Goal: Information Seeking & Learning: Learn about a topic

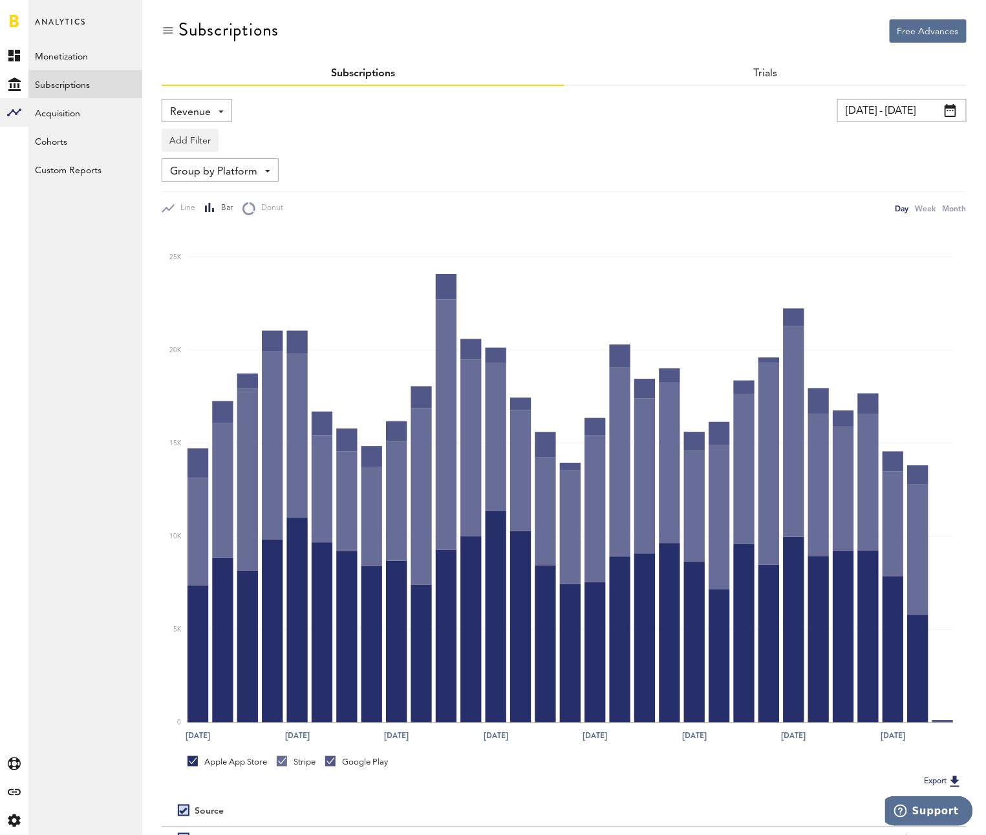
click at [219, 119] on div "Revenue Revenue MRR Actives Trial Status Billing Retries New Subscriptions Rene…" at bounding box center [197, 110] width 70 height 23
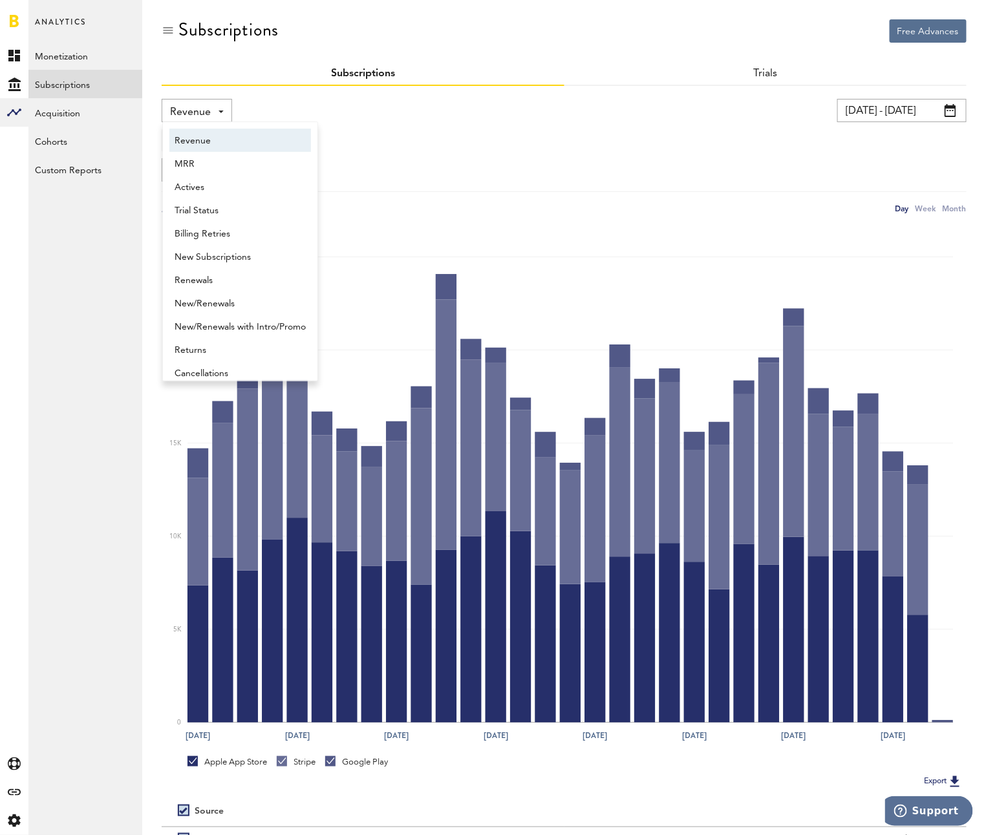
scroll to position [6, 0]
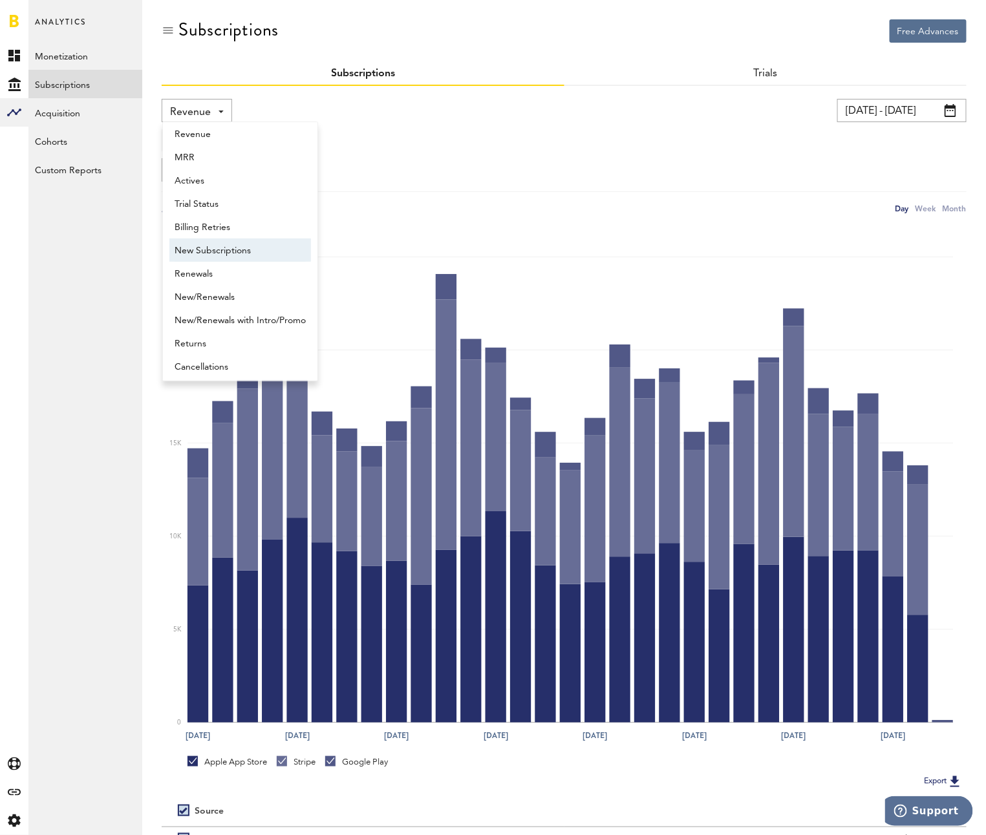
click at [224, 249] on span "New Subscriptions" at bounding box center [240, 251] width 131 height 22
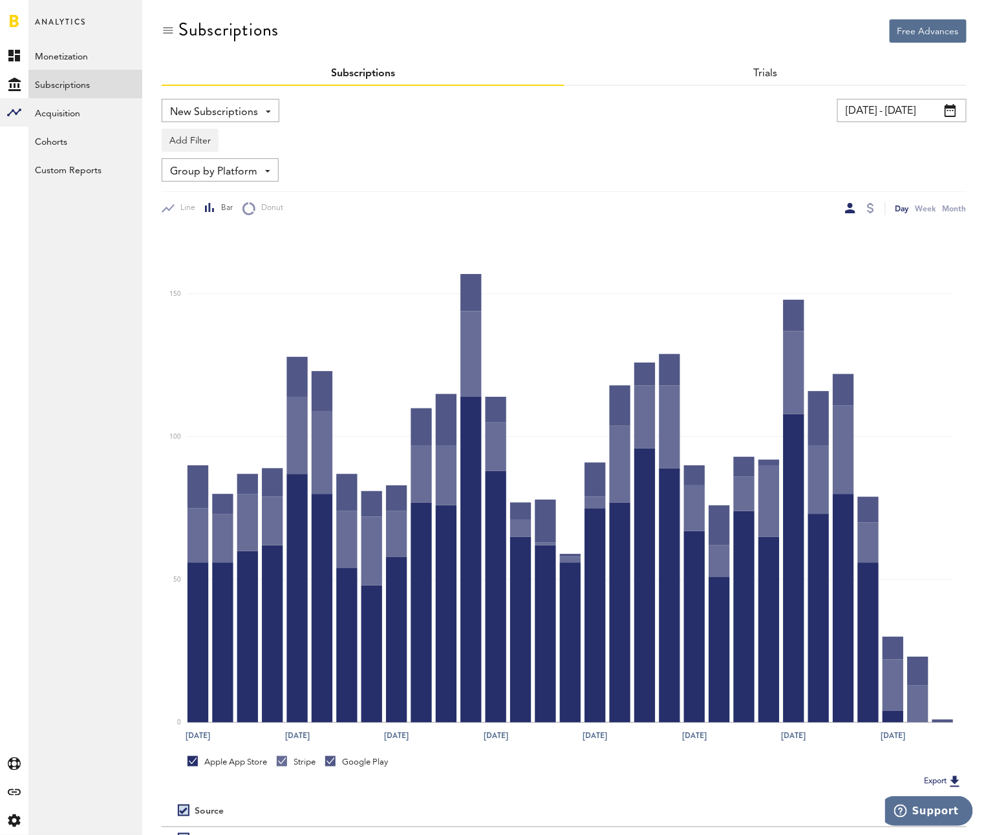
click at [909, 118] on input "[DATE] - [DATE]" at bounding box center [901, 110] width 129 height 23
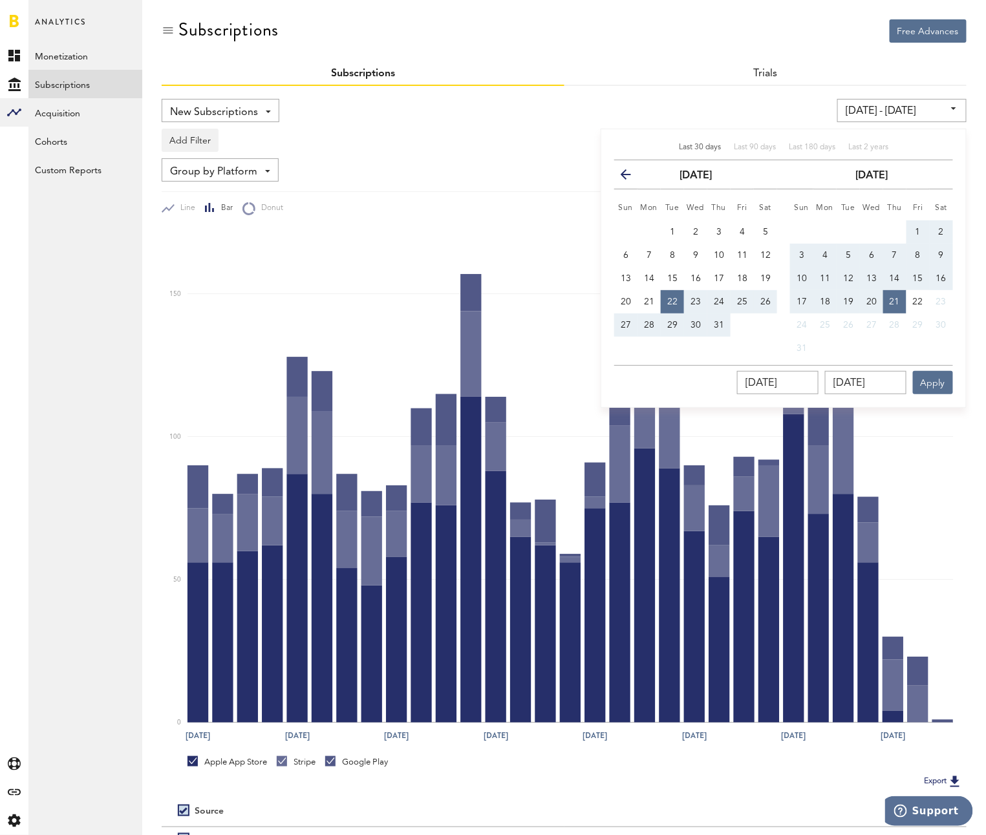
click at [734, 103] on div "[DATE] - [DATE] Last 30 days Last 90 days Last 180 days Last 2 years previous […" at bounding box center [762, 110] width 409 height 23
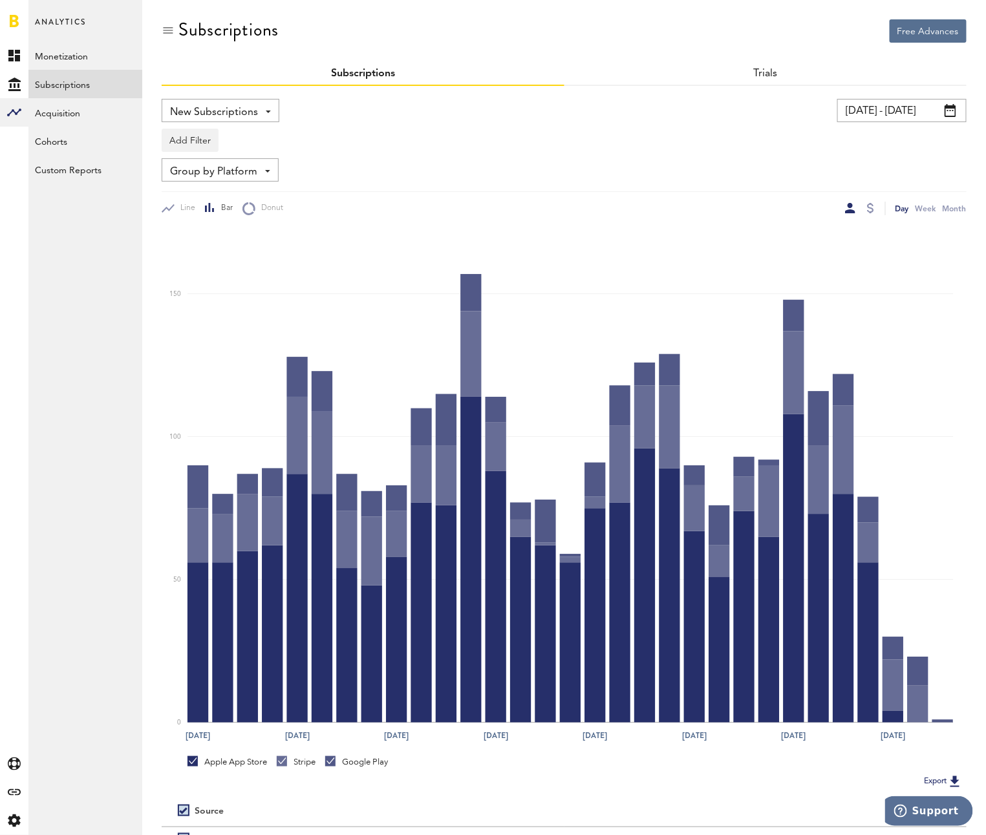
click at [840, 111] on input "[DATE] - [DATE]" at bounding box center [901, 110] width 129 height 23
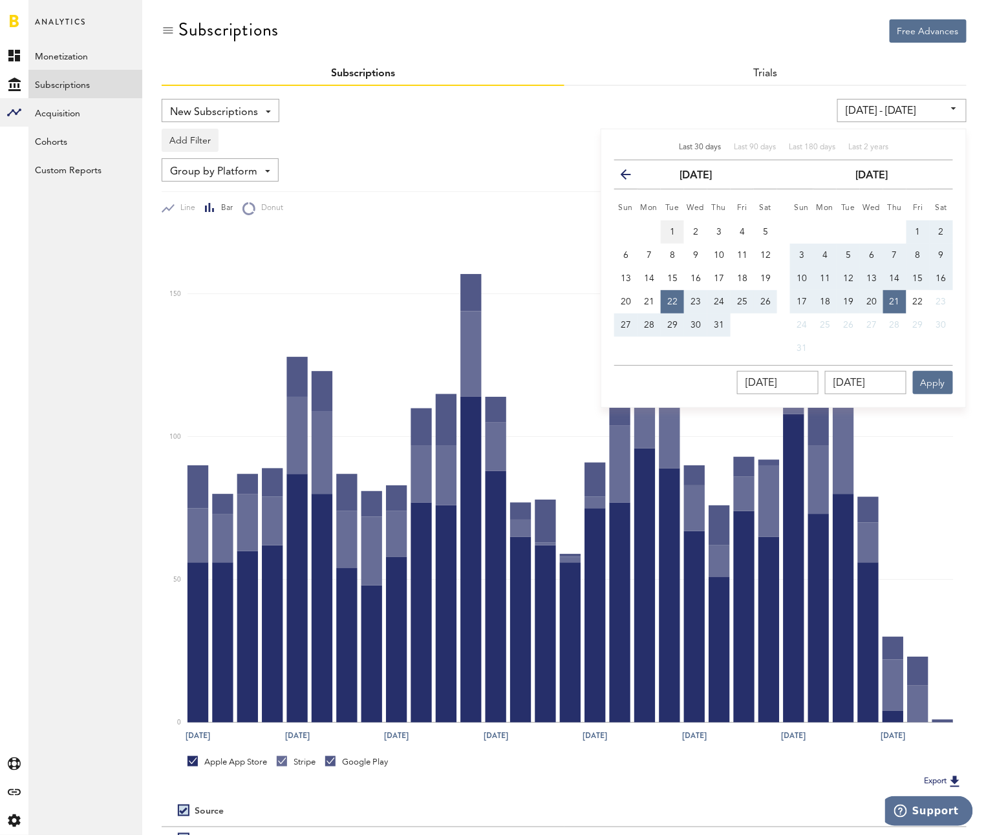
click at [680, 231] on button "1" at bounding box center [672, 231] width 23 height 23
type input "[DATE] - [DATE]"
type input "[DATE]"
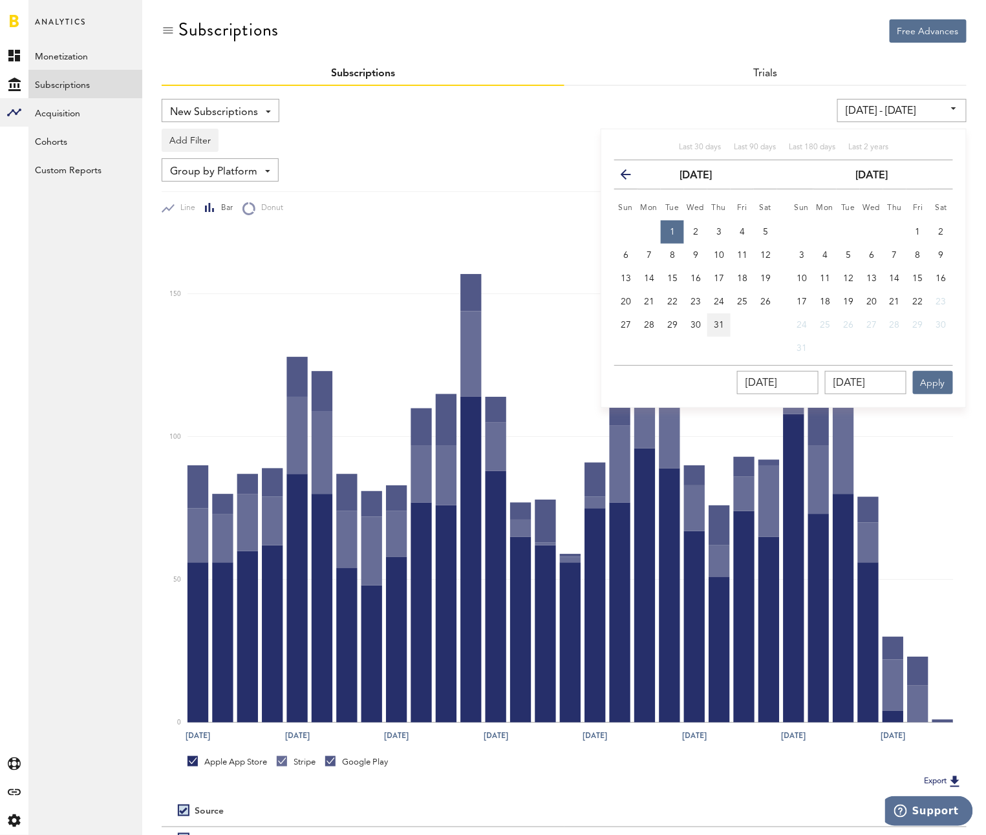
click at [729, 328] on button "31" at bounding box center [718, 325] width 23 height 23
type input "[DATE] - [DATE]"
type input "[DATE]"
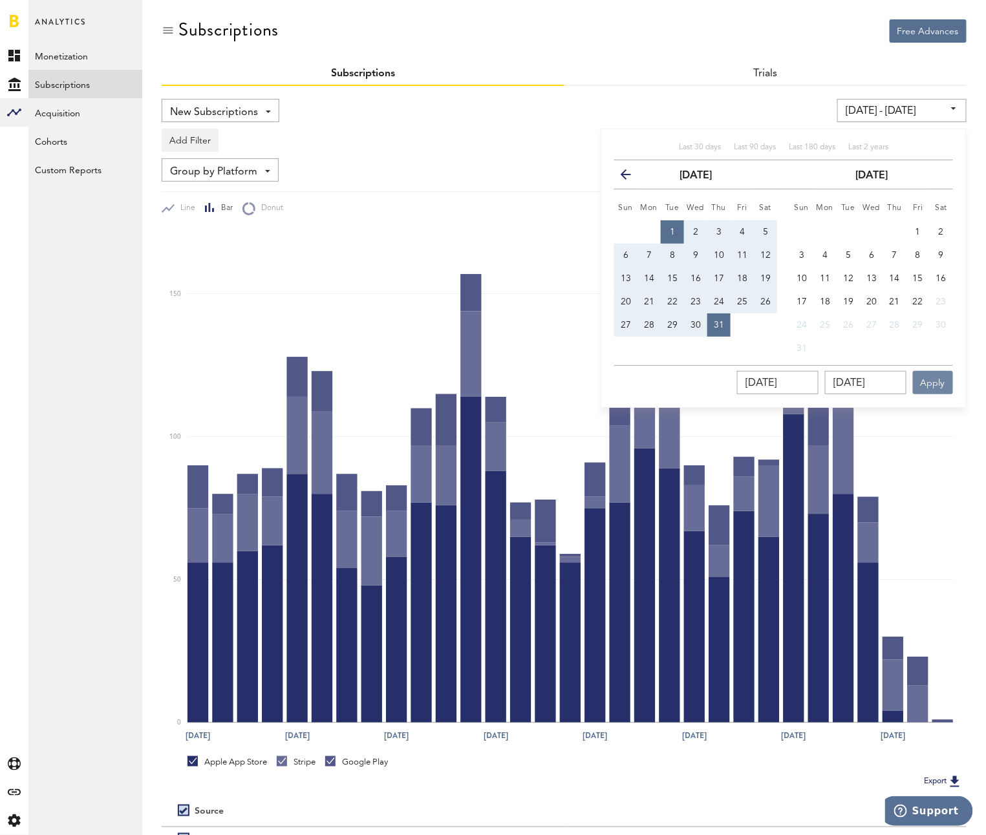
click at [933, 377] on button "Apply" at bounding box center [933, 382] width 40 height 23
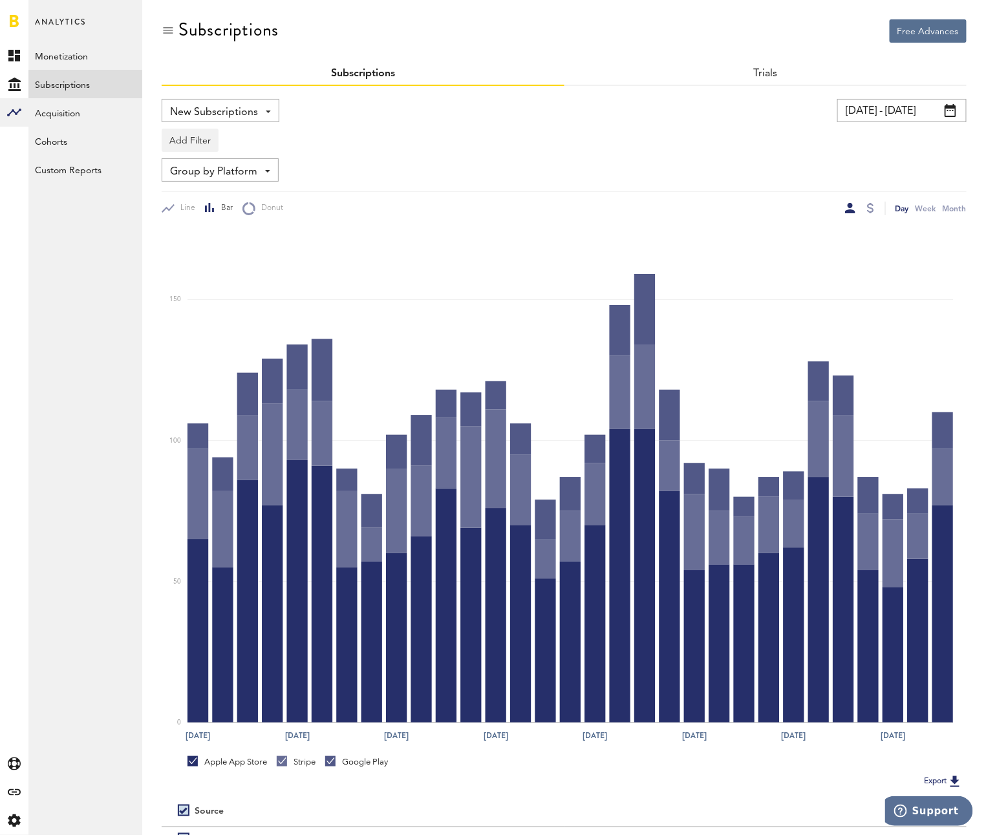
click at [200, 103] on span "New Subscriptions" at bounding box center [214, 112] width 88 height 22
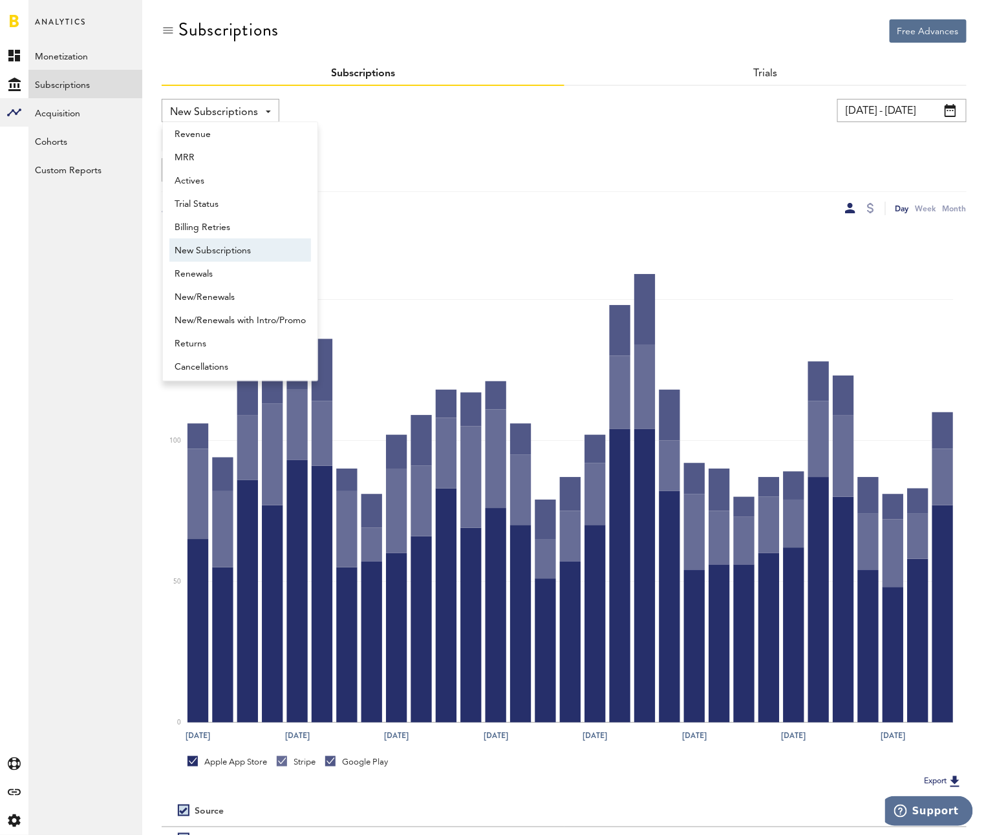
scroll to position [10, 0]
click at [200, 106] on span "New Subscriptions" at bounding box center [214, 112] width 88 height 22
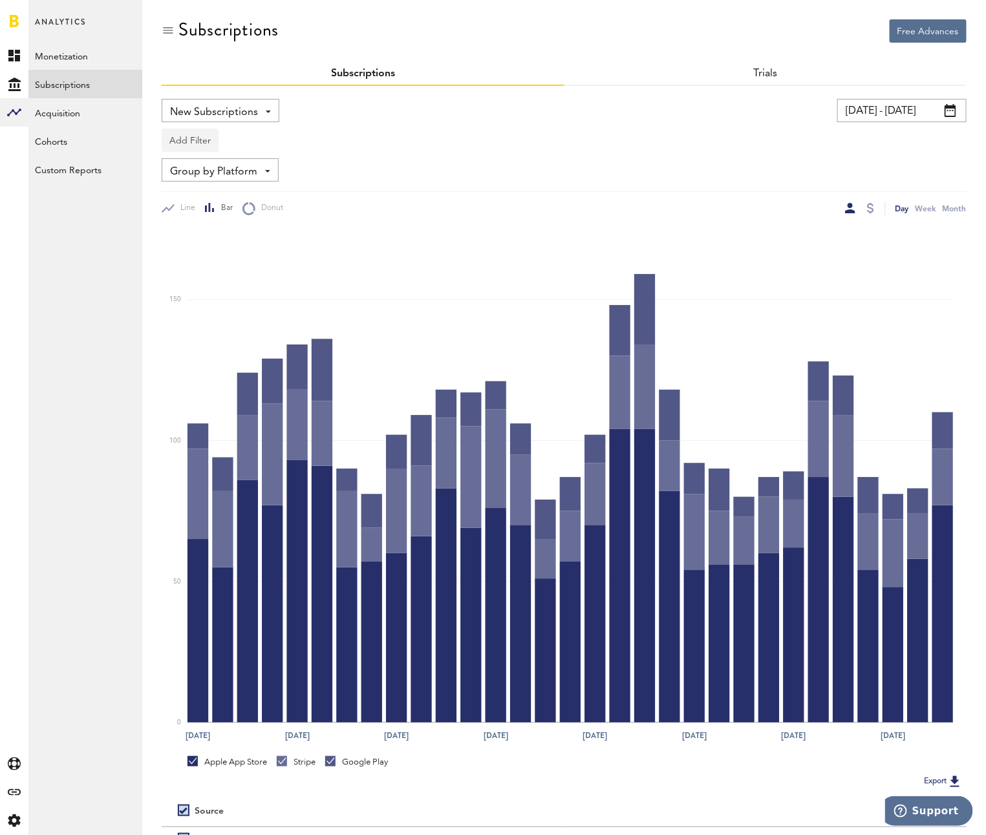
click at [198, 142] on button "Add Filter" at bounding box center [190, 140] width 57 height 23
click at [202, 175] on li "Platforms" at bounding box center [221, 173] width 105 height 23
click at [201, 144] on div "Platforms" at bounding box center [209, 142] width 56 height 22
click at [204, 165] on span "Apple App Store" at bounding box center [224, 172] width 99 height 22
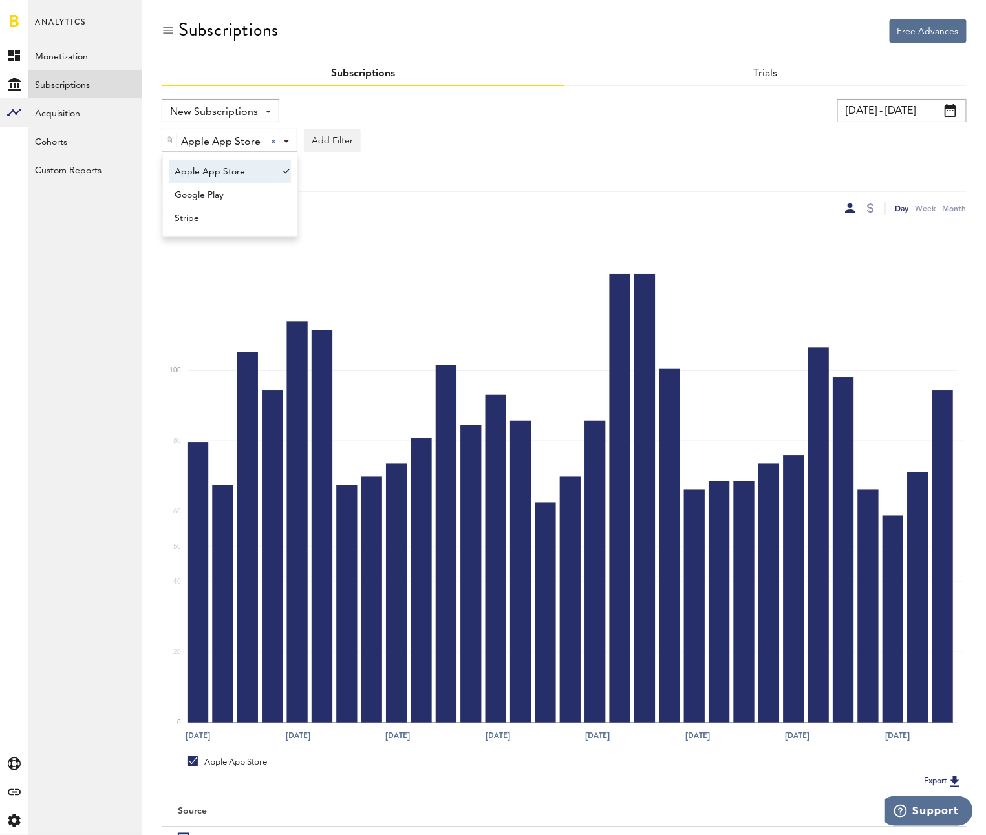
click at [464, 149] on div "Apple App Store Apple App Store Apple App Store Google Play Stripe Add Filter P…" at bounding box center [564, 137] width 805 height 30
click at [191, 164] on span "Group by Platform" at bounding box center [213, 172] width 87 height 22
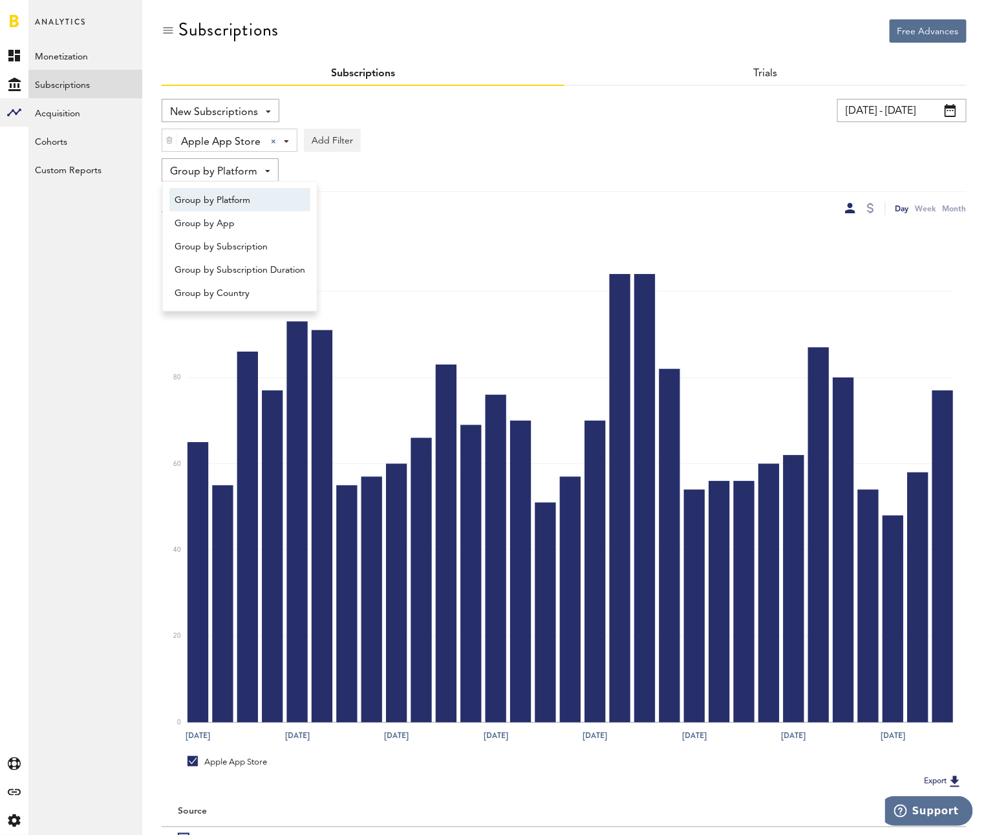
click at [164, 132] on div at bounding box center [169, 140] width 14 height 22
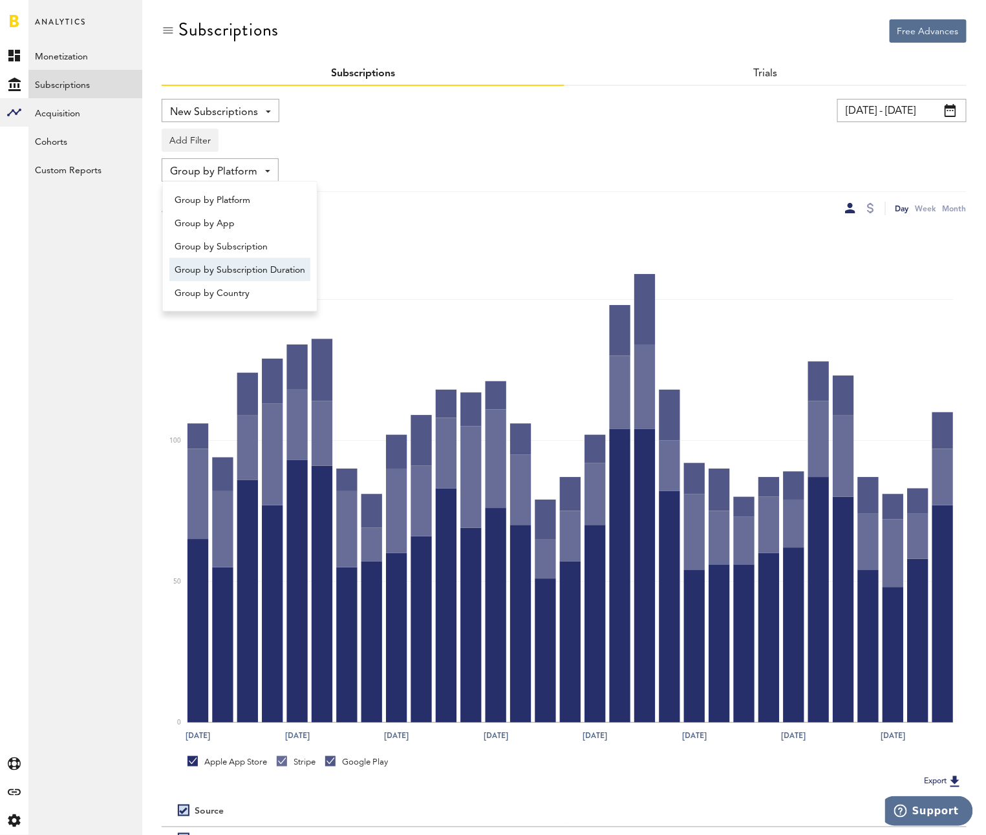
click at [226, 266] on span "Group by Subscription Duration" at bounding box center [240, 270] width 131 height 22
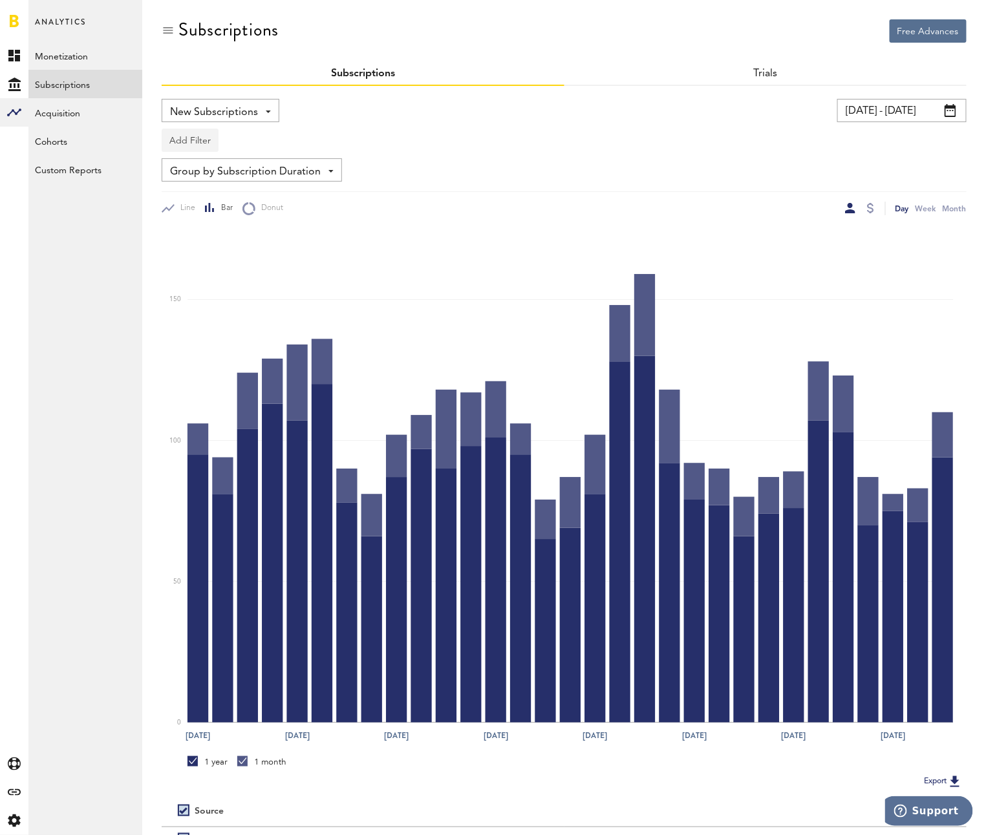
click at [189, 147] on button "Add Filter" at bounding box center [190, 140] width 57 height 23
click at [196, 176] on li "Platforms" at bounding box center [221, 173] width 105 height 23
click at [198, 143] on div "Platforms" at bounding box center [209, 142] width 56 height 22
click at [202, 167] on span "Apple App Store" at bounding box center [224, 172] width 99 height 22
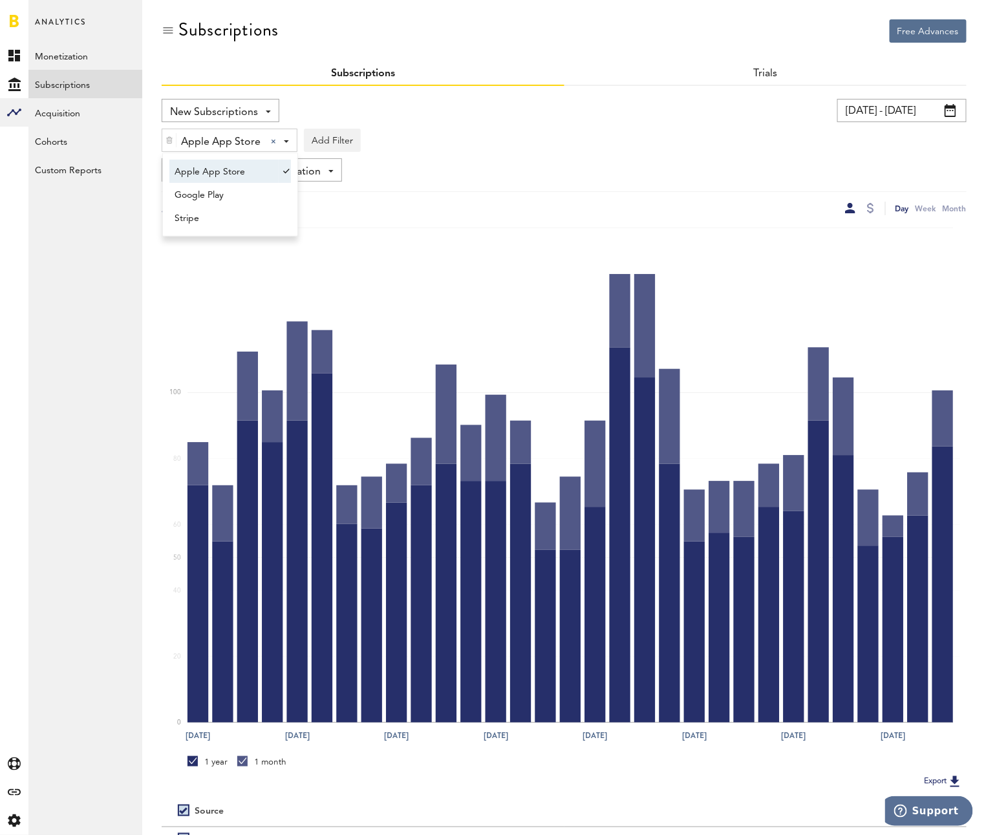
click at [524, 140] on div "Apple App Store Apple App Store Apple App Store Google Play Stripe Add Filter P…" at bounding box center [564, 137] width 805 height 30
click at [215, 109] on span "New Subscriptions" at bounding box center [214, 112] width 88 height 22
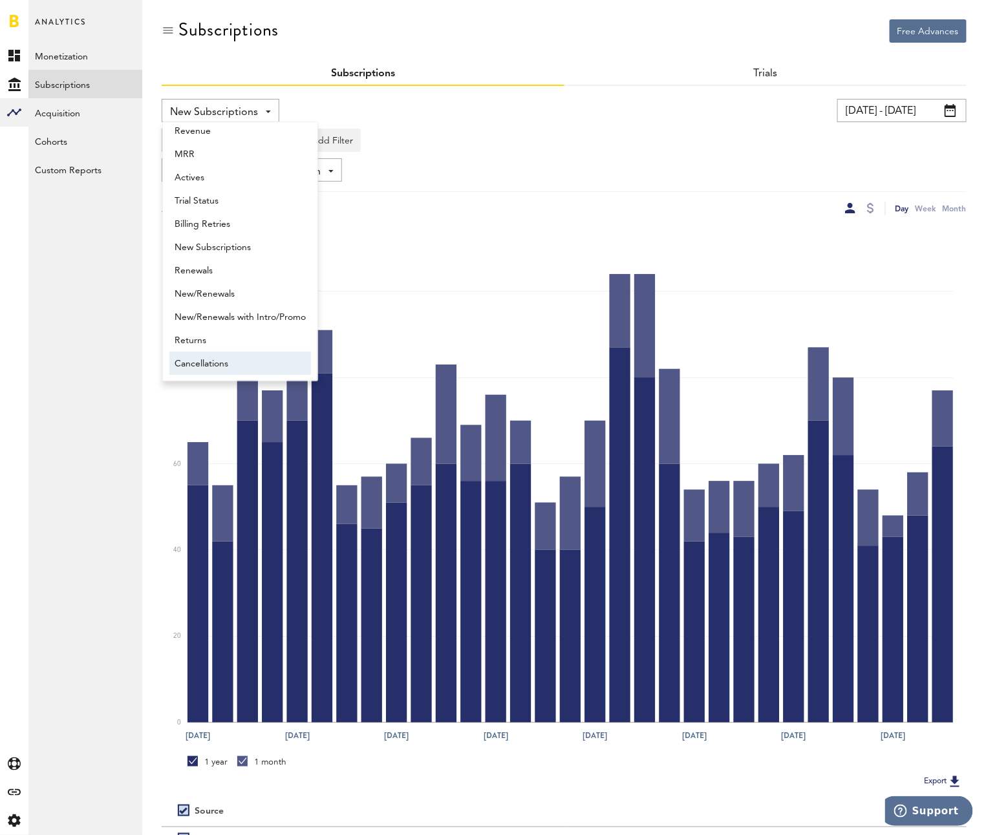
click at [197, 353] on span "Cancellations" at bounding box center [240, 364] width 131 height 22
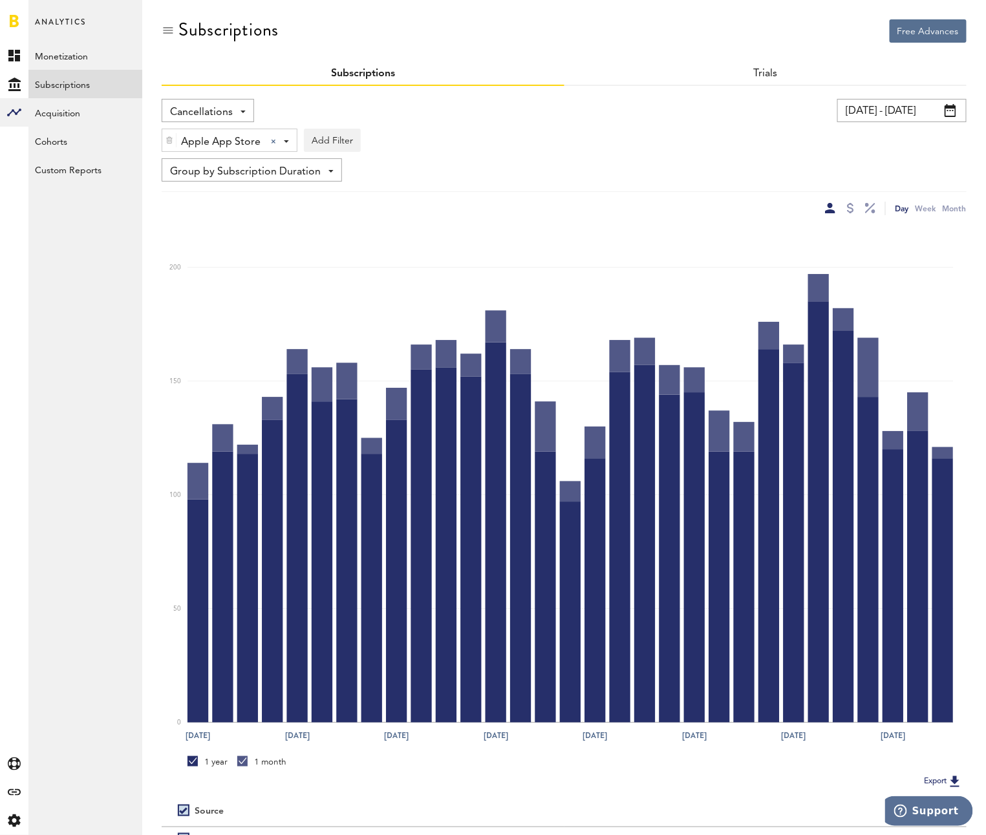
click at [206, 127] on div "Apple App Store Apple App Store Apple App Store Google Play Stripe Add Filter P…" at bounding box center [564, 137] width 805 height 30
click at [210, 137] on span "Apple App Store" at bounding box center [221, 142] width 80 height 22
click at [186, 189] on span "Google Play" at bounding box center [224, 195] width 99 height 22
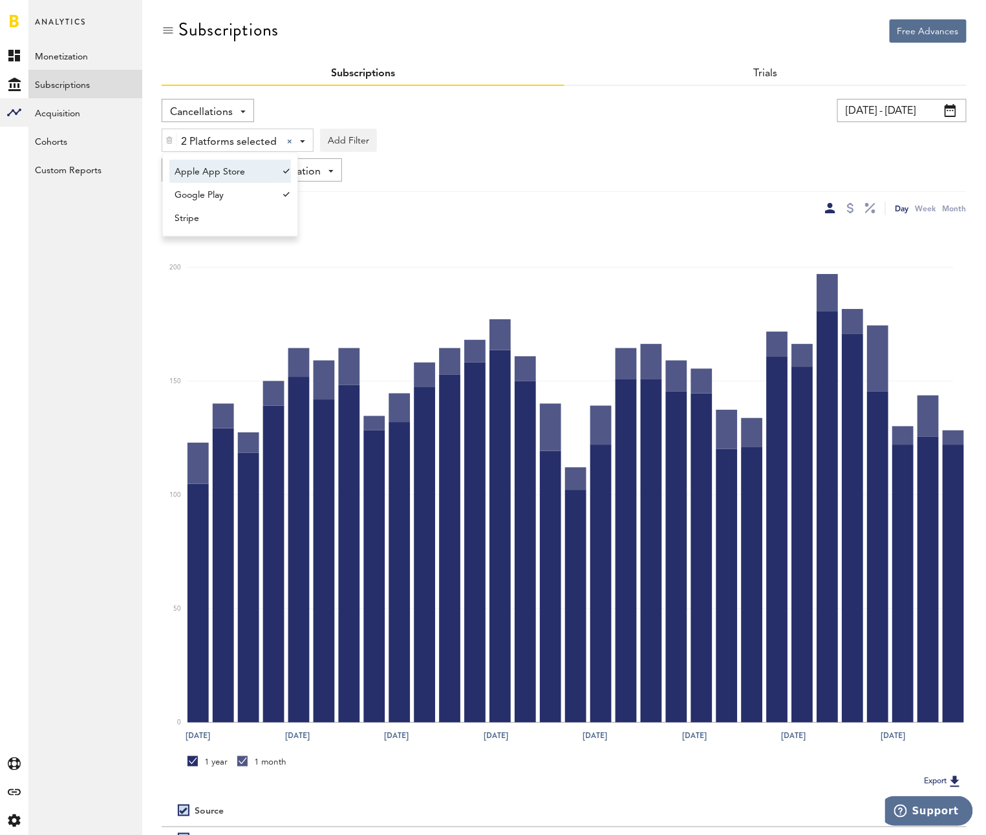
click at [187, 176] on span "Apple App Store" at bounding box center [224, 172] width 99 height 22
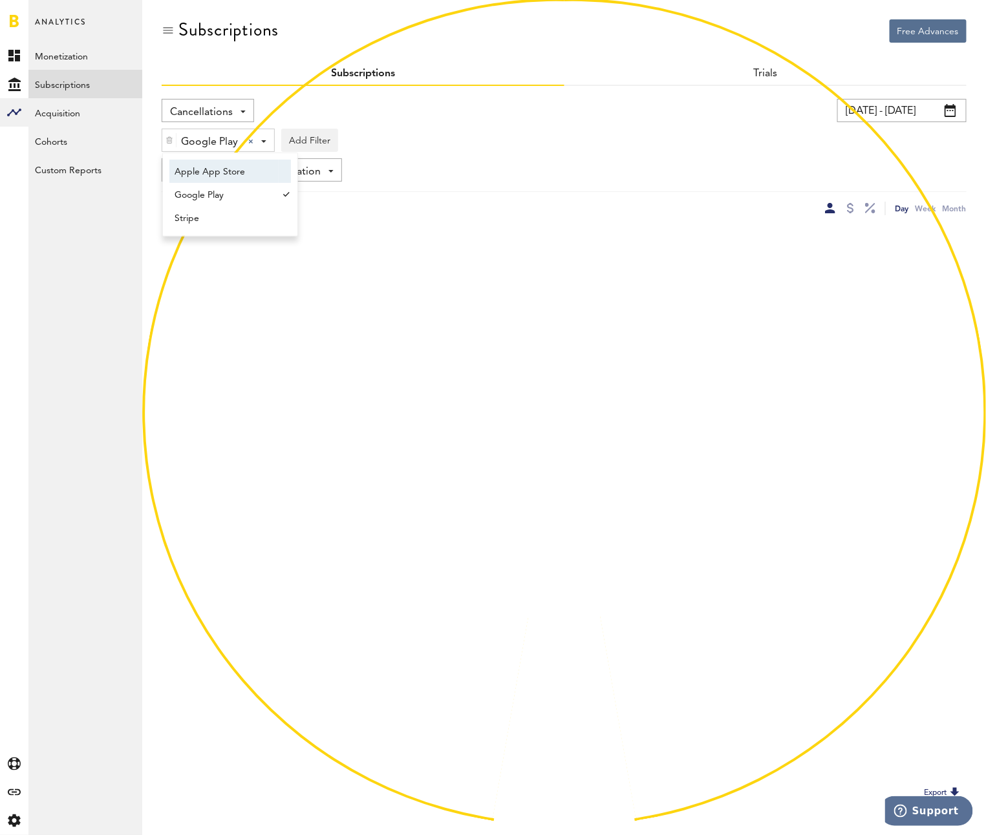
click at [570, 167] on div "Group by Subscription Duration Group by Platform Group by App Group by Subscrip…" at bounding box center [564, 169] width 805 height 23
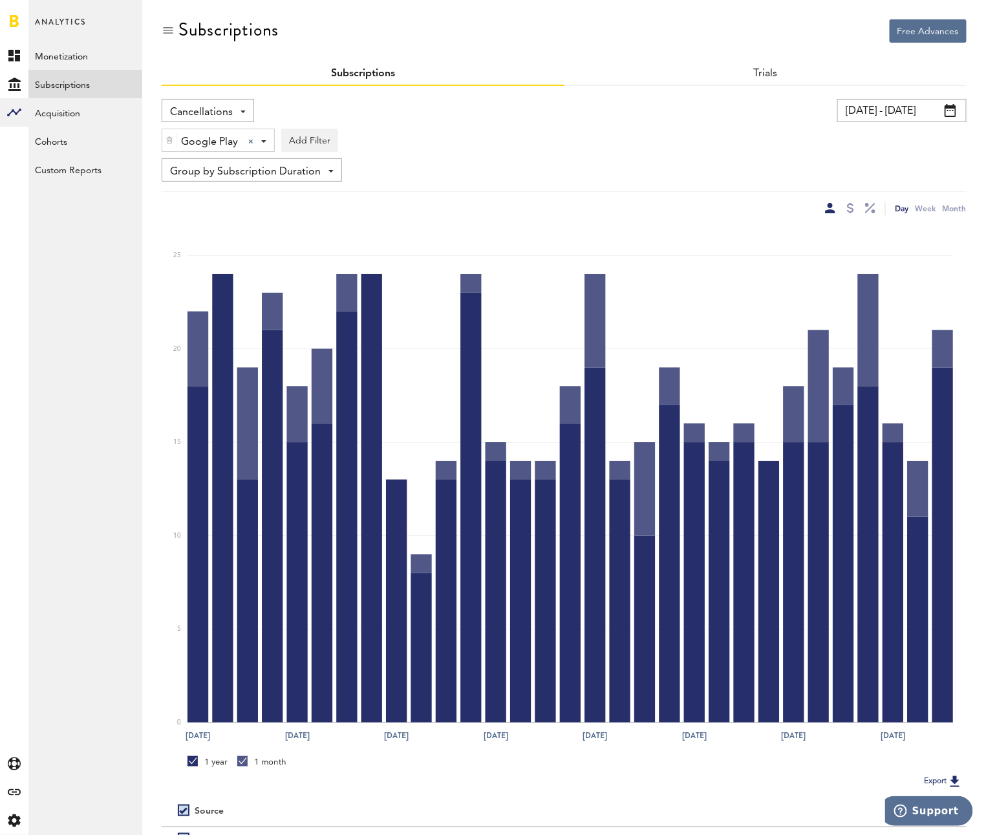
click at [209, 111] on span "Cancellations" at bounding box center [201, 112] width 63 height 22
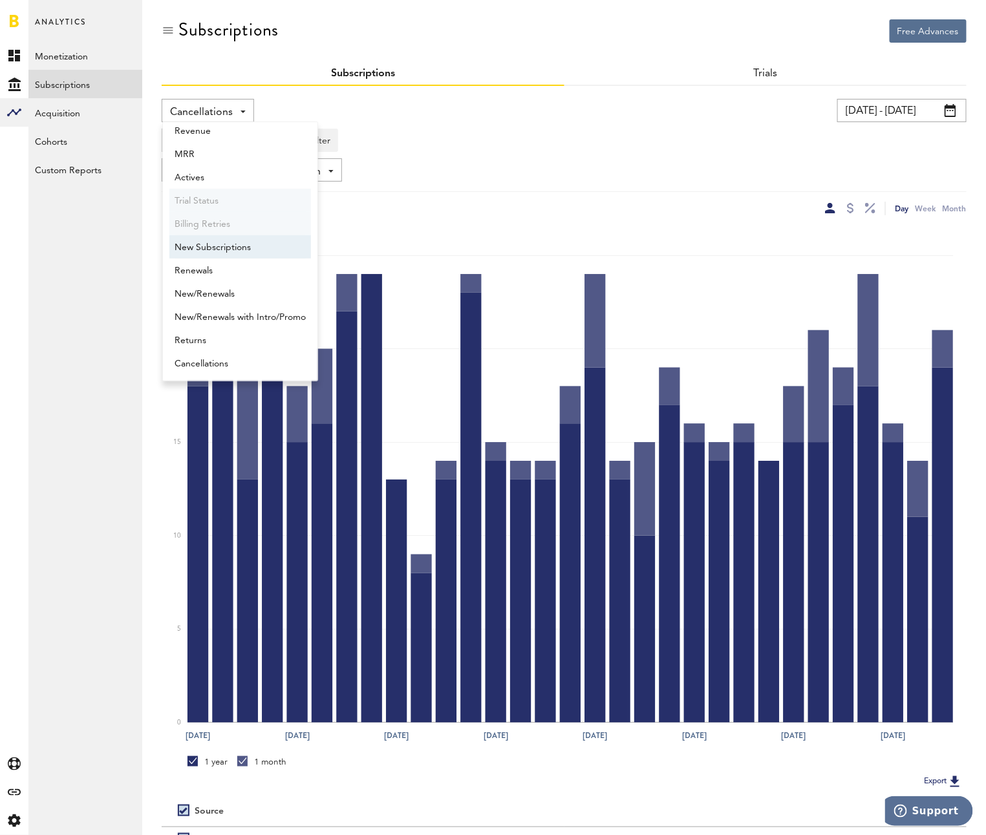
click at [224, 239] on span "New Subscriptions" at bounding box center [240, 248] width 131 height 22
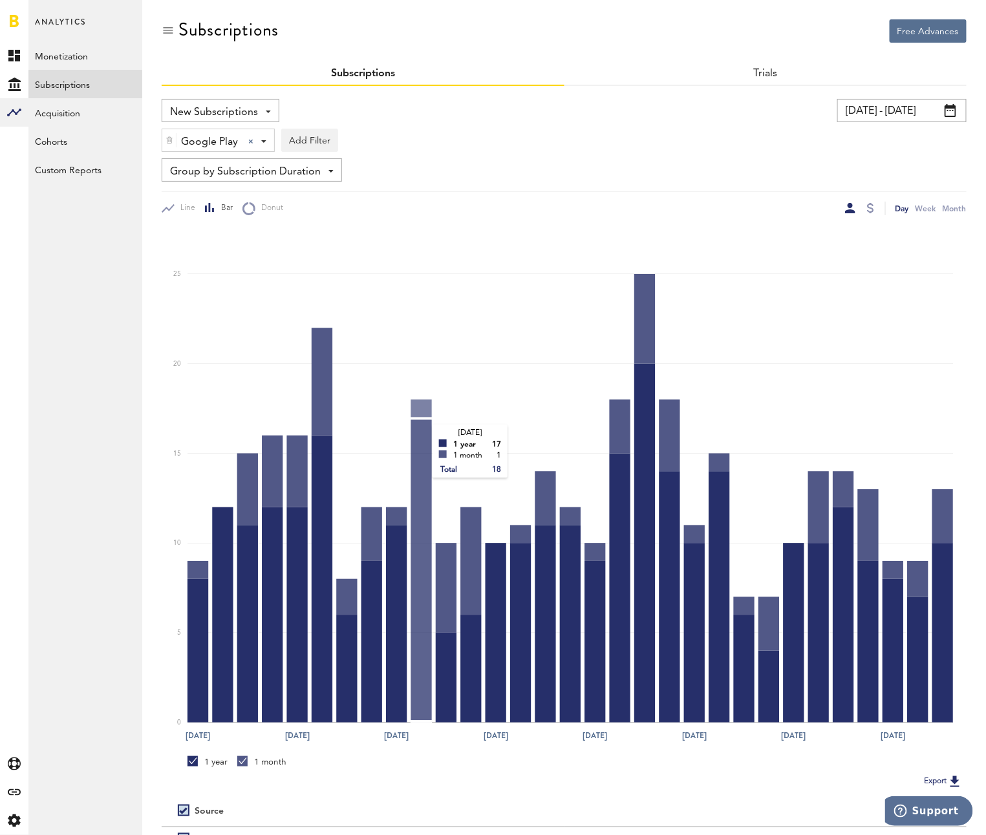
scroll to position [108, 0]
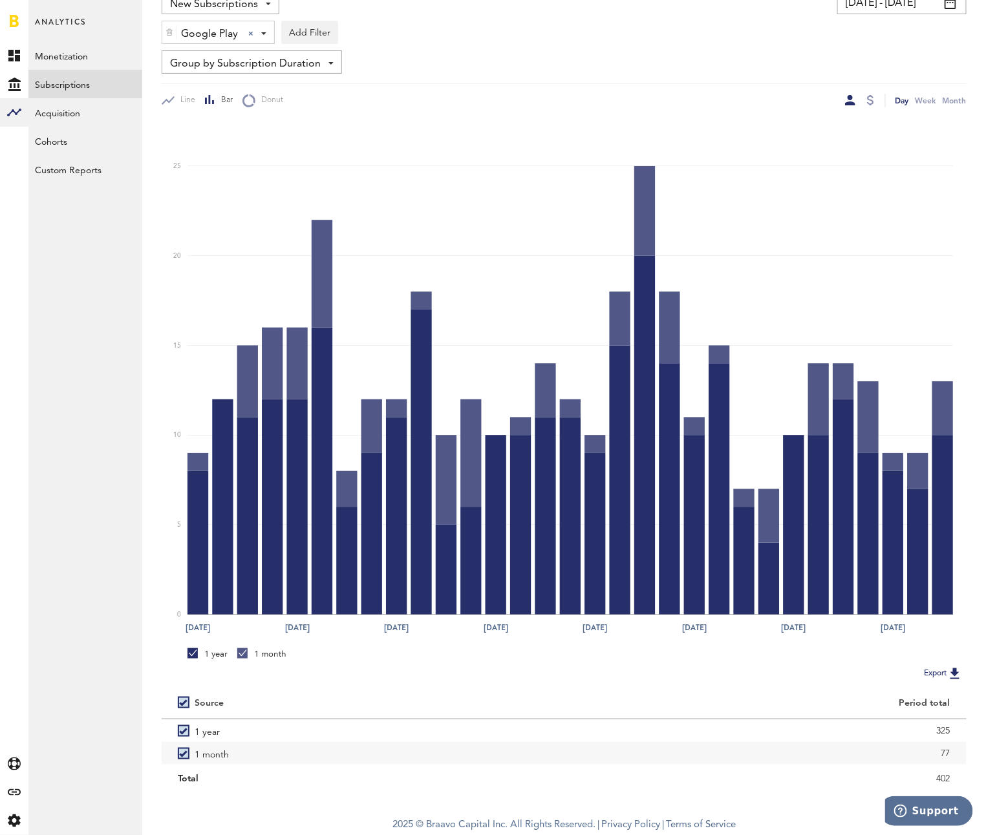
click at [181, 28] on span "Google Play" at bounding box center [209, 34] width 57 height 22
click at [193, 103] on span "Stripe" at bounding box center [224, 111] width 99 height 22
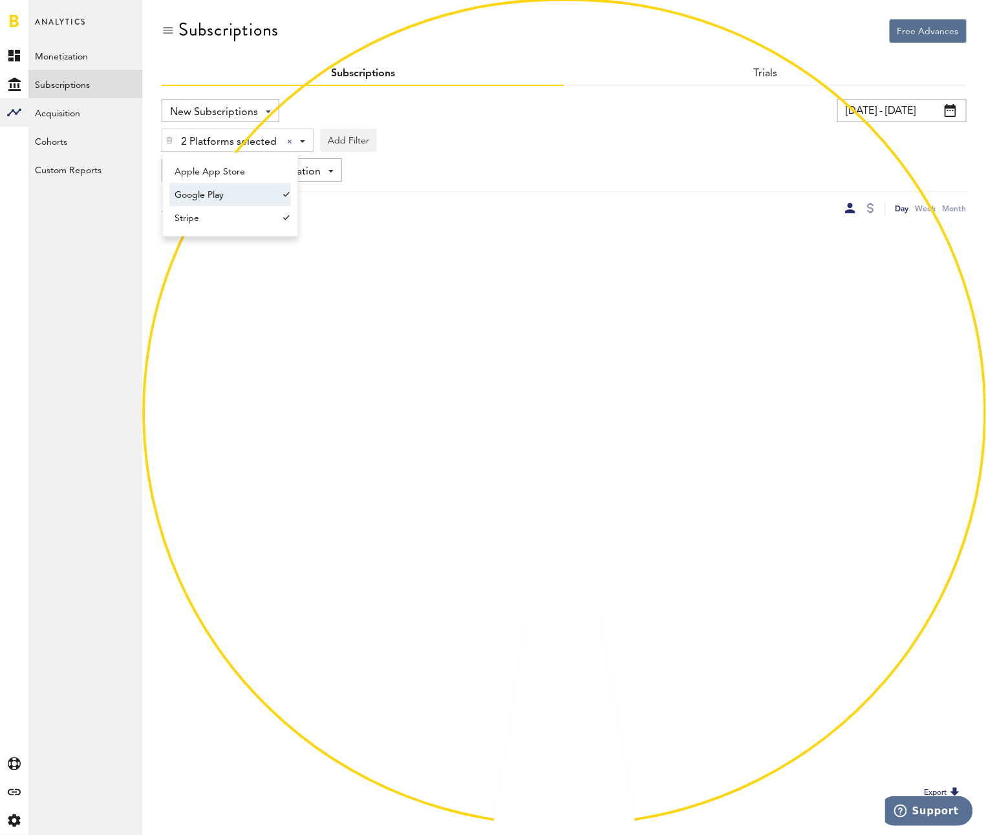
click at [198, 85] on div "Free Advances Subscriptions Subscriptions Trials New Subscriptions Revenue MRR …" at bounding box center [564, 413] width 844 height 827
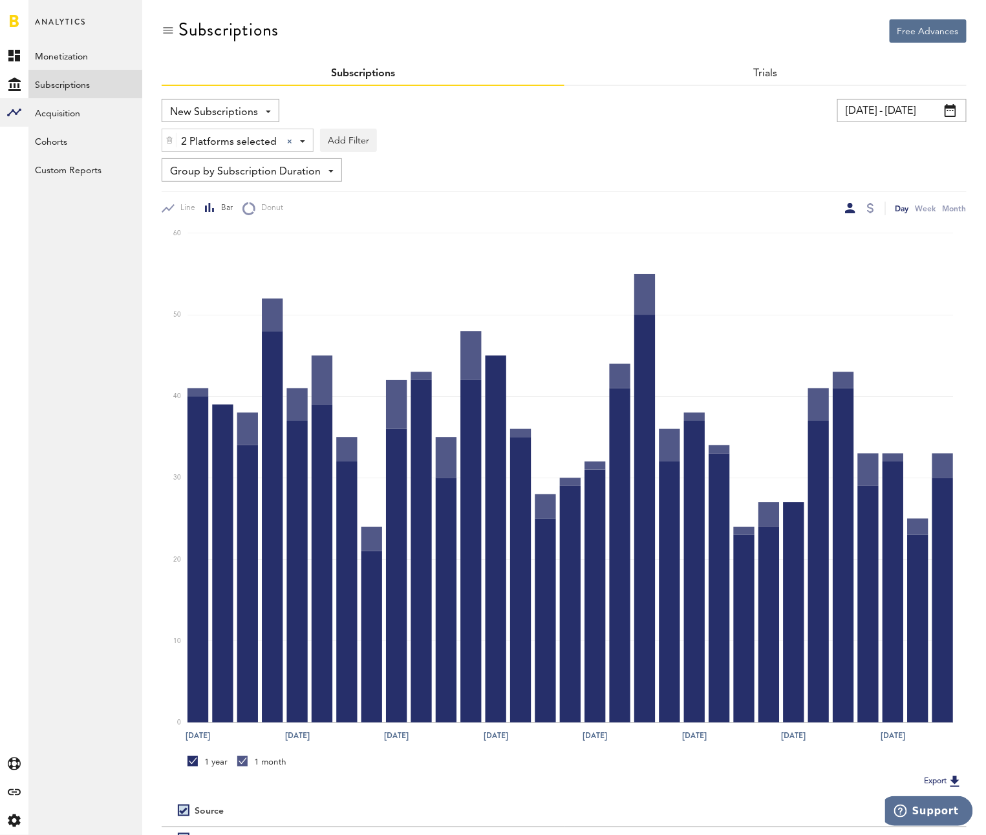
click at [217, 134] on span "2 Platforms selected" at bounding box center [229, 142] width 96 height 22
click at [231, 193] on span "Google Play" at bounding box center [224, 195] width 99 height 22
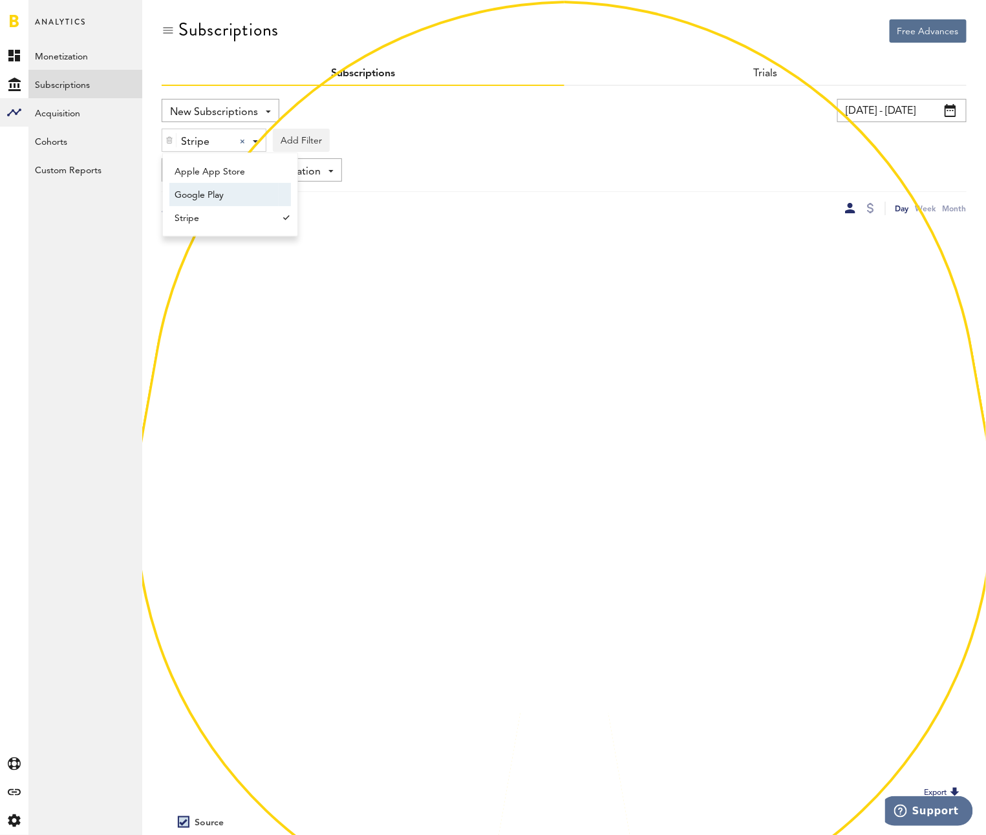
click at [520, 197] on div "Line Bar Donut Day Week Month" at bounding box center [564, 203] width 805 height 24
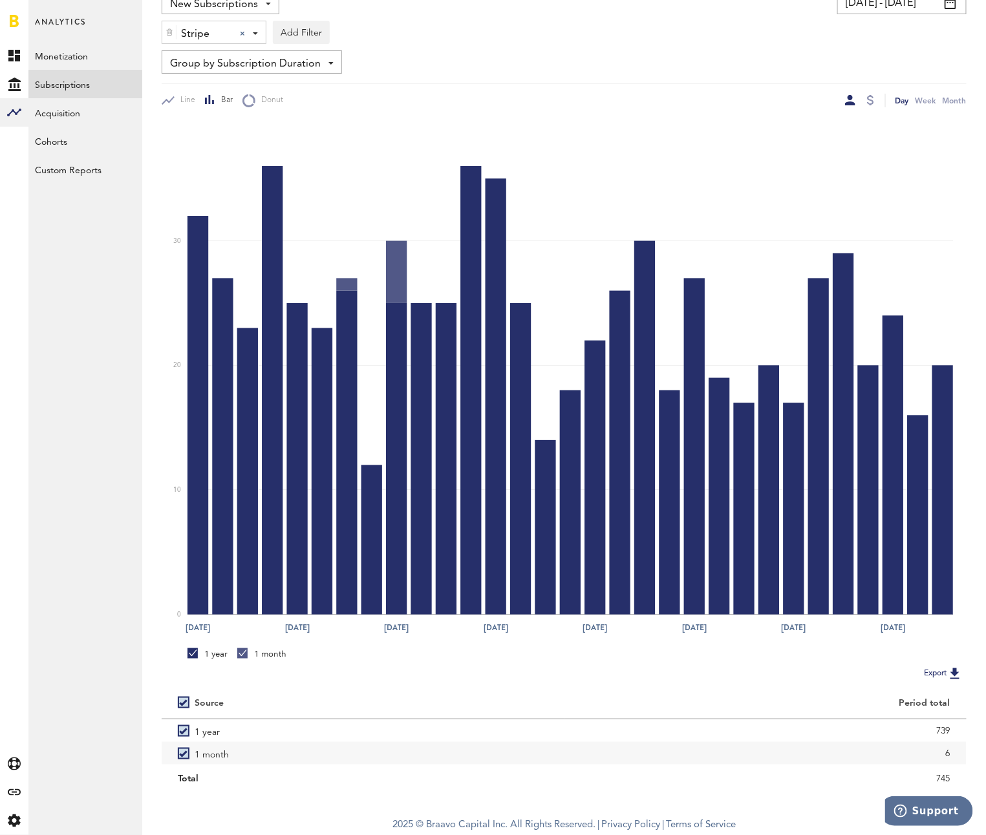
scroll to position [79, 0]
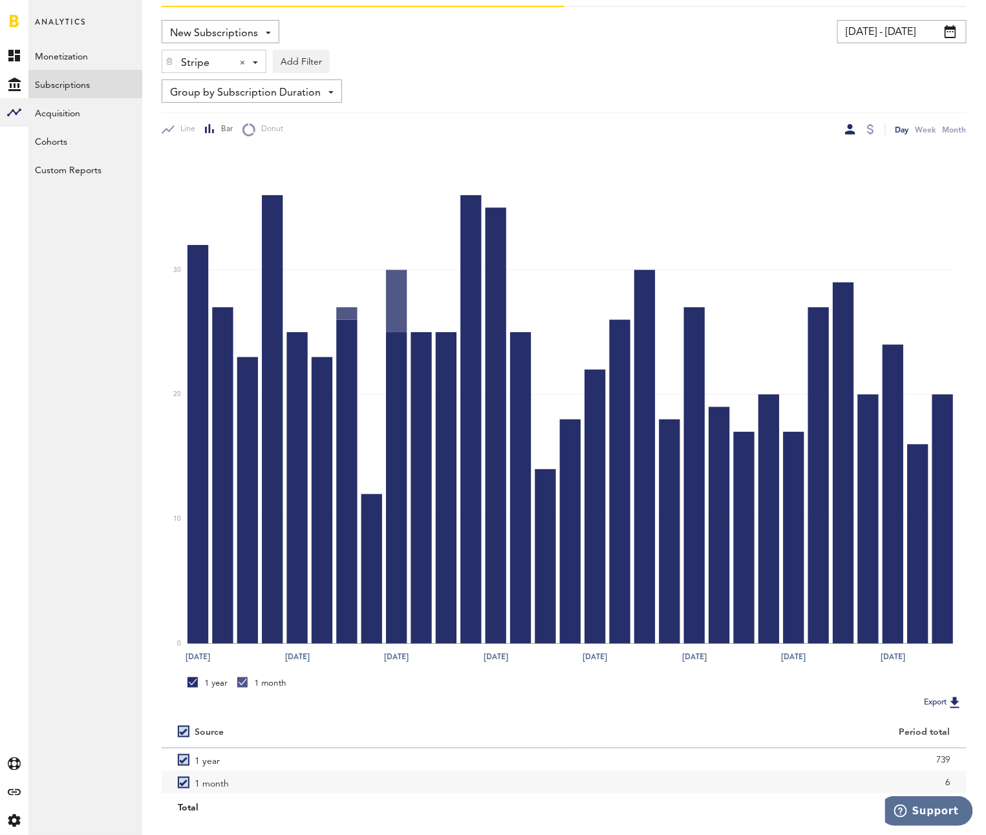
click at [211, 37] on span "New Subscriptions" at bounding box center [214, 34] width 88 height 22
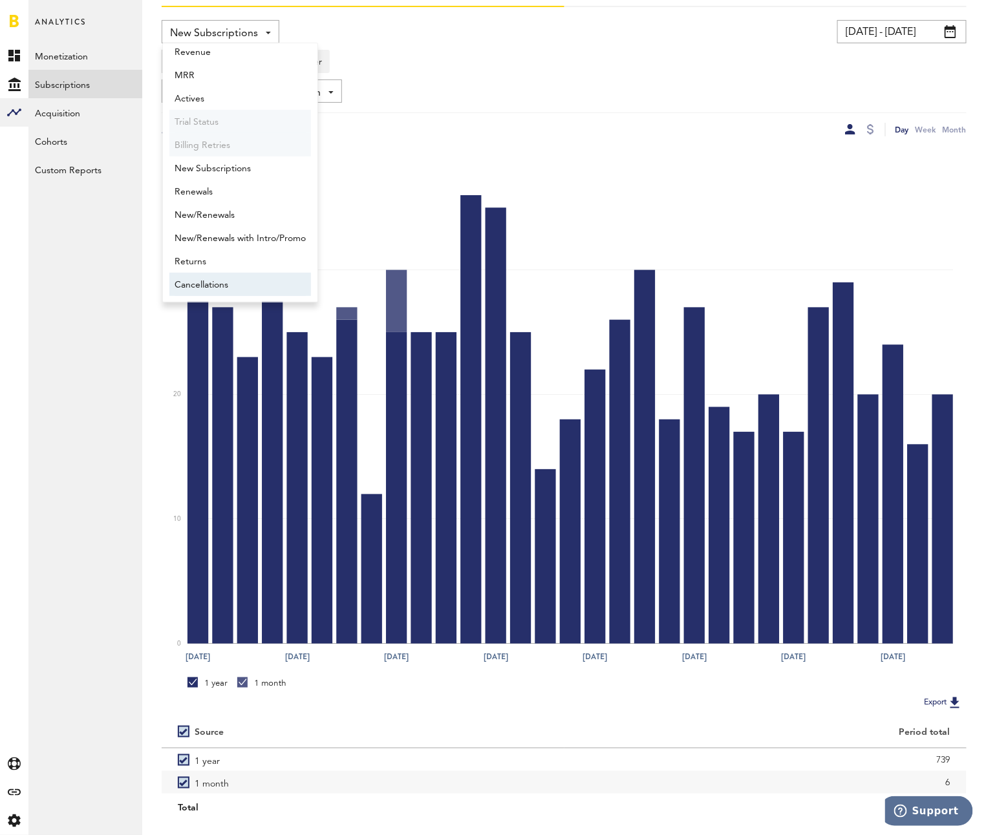
click at [207, 282] on span "Cancellations" at bounding box center [240, 285] width 131 height 22
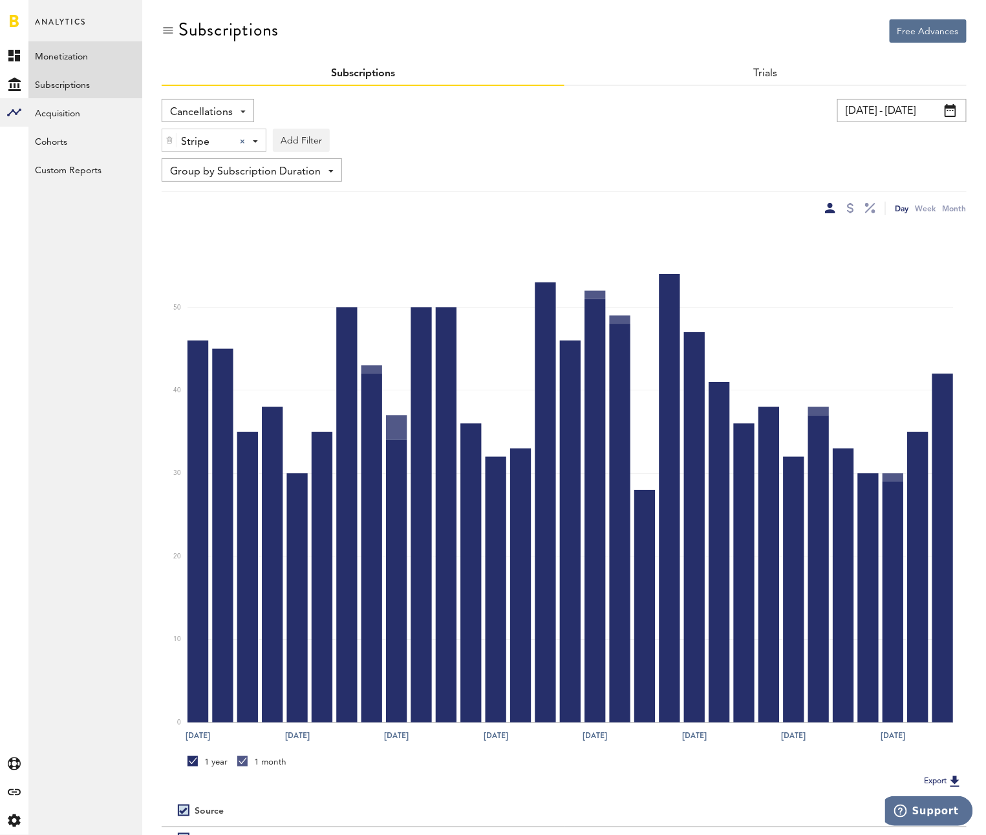
click at [96, 53] on link "Monetization" at bounding box center [85, 55] width 114 height 28
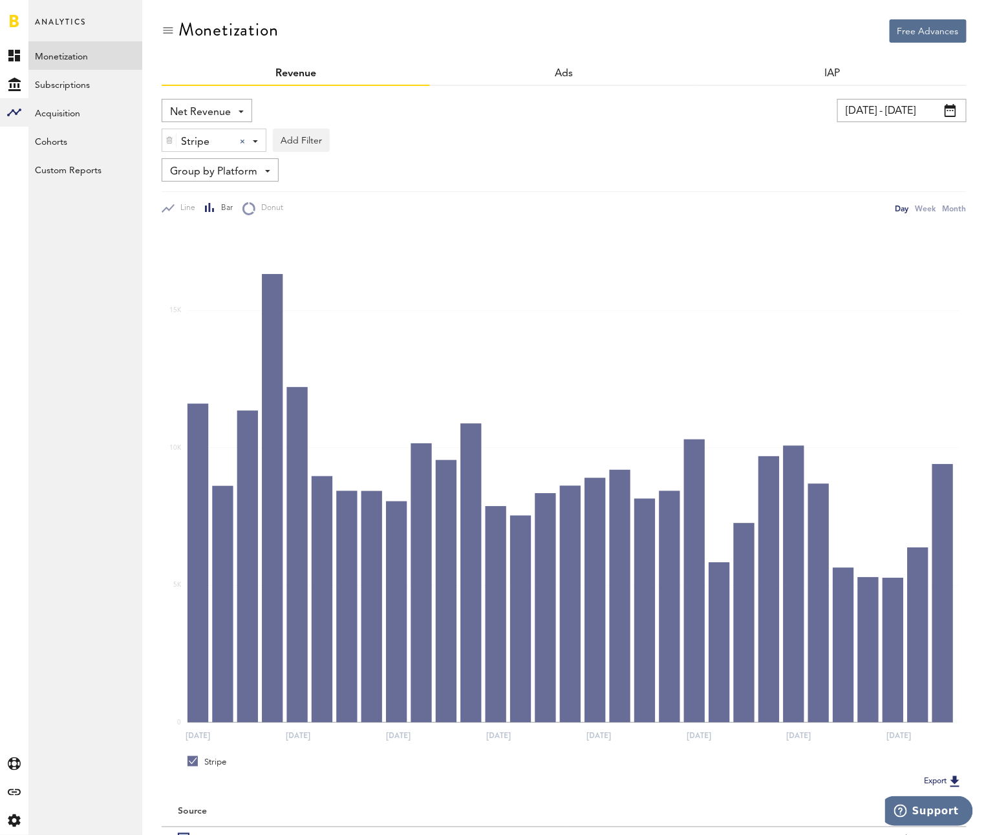
click at [156, 140] on div "Free Advances Monetization Revenue Ads IAP Net Revenue Net Revenue Gross Revenu…" at bounding box center [564, 447] width 844 height 895
click at [169, 136] on img at bounding box center [169, 140] width 8 height 9
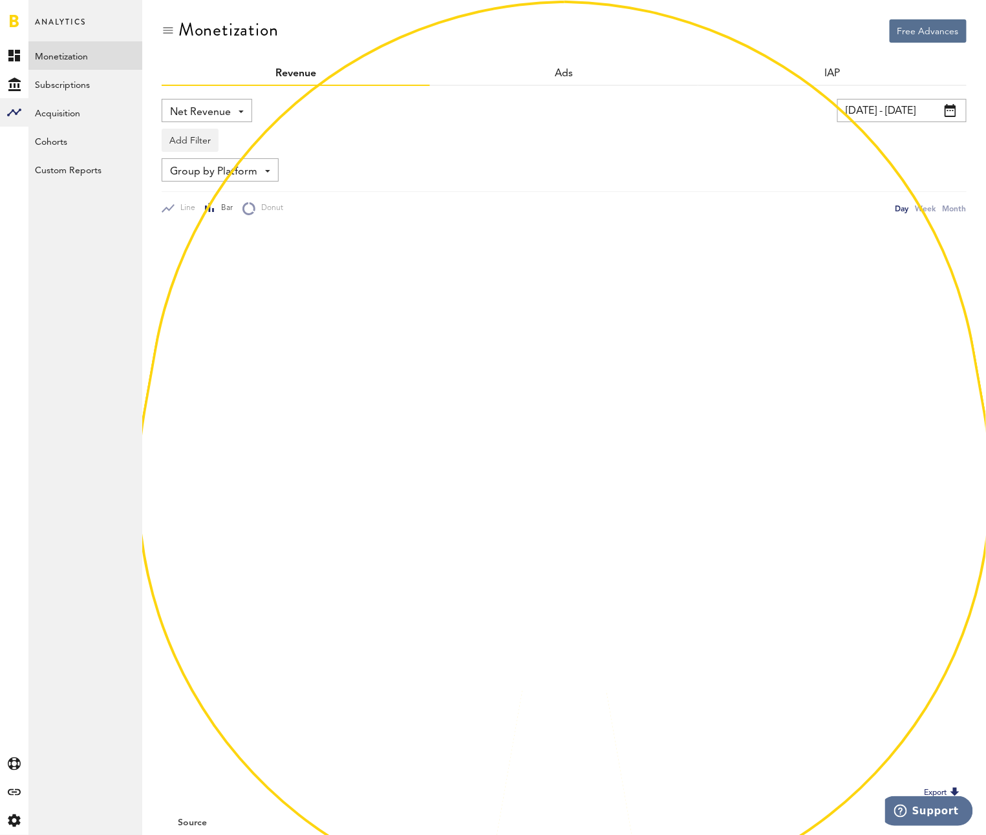
click at [197, 107] on span "Net Revenue" at bounding box center [200, 112] width 61 height 22
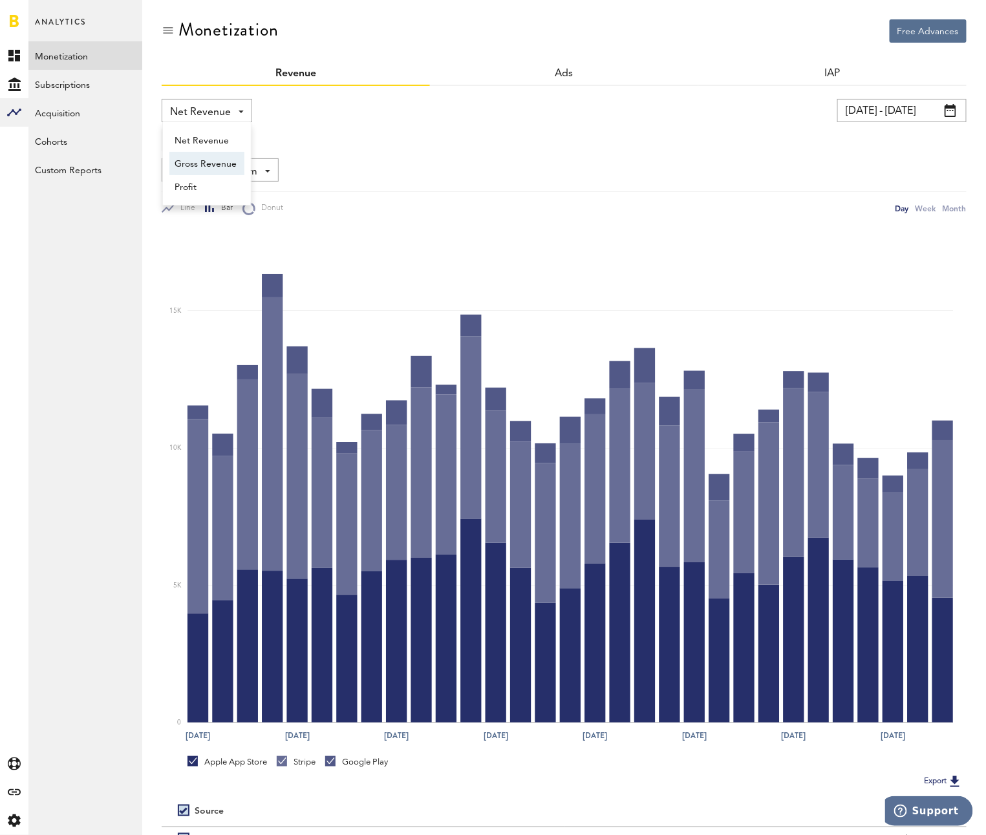
click at [211, 162] on span "Gross Revenue" at bounding box center [207, 164] width 65 height 22
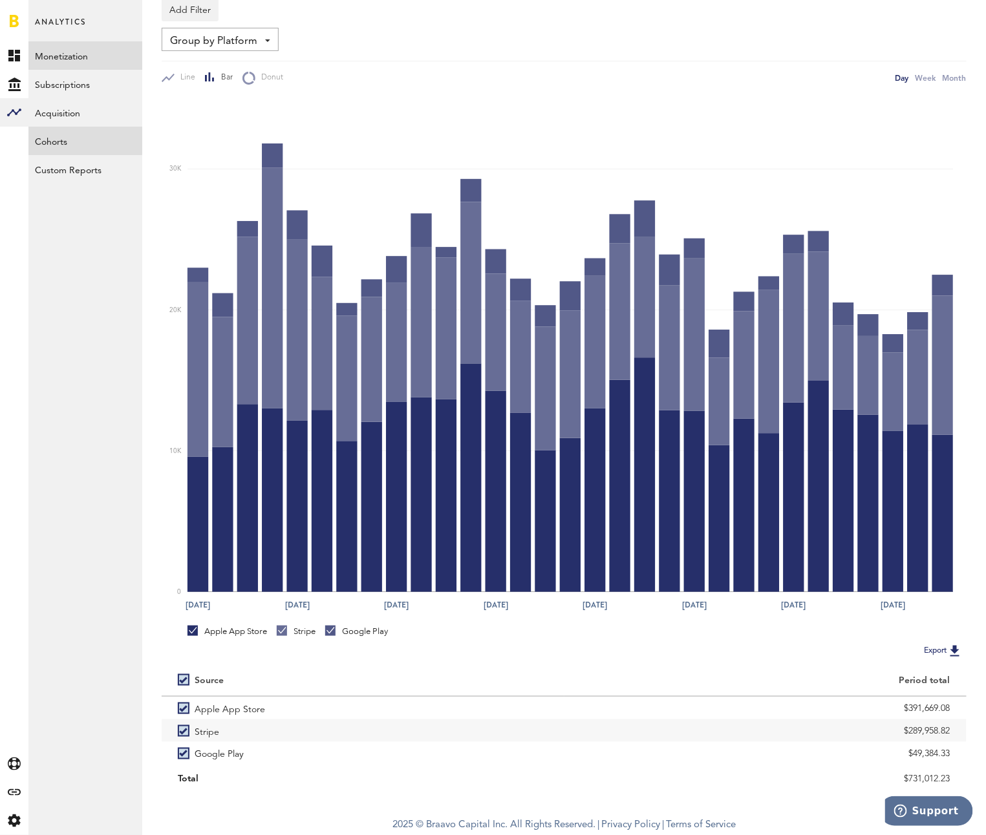
scroll to position [43, 0]
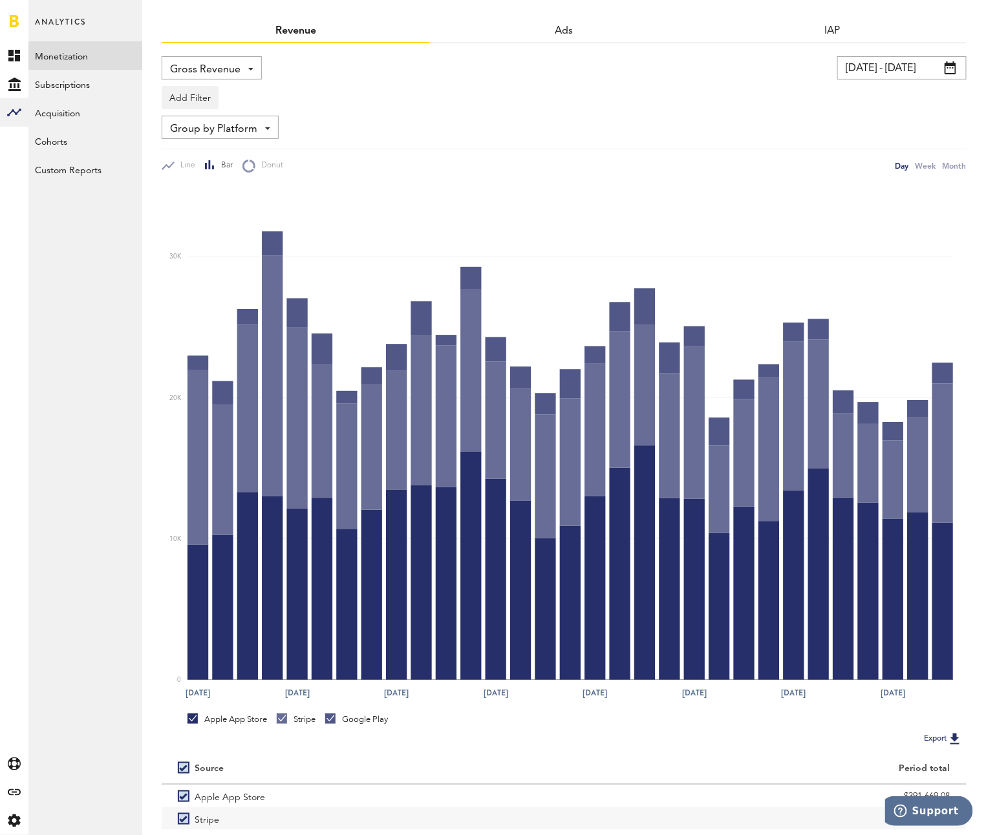
click at [204, 67] on span "Gross Revenue" at bounding box center [205, 70] width 70 height 22
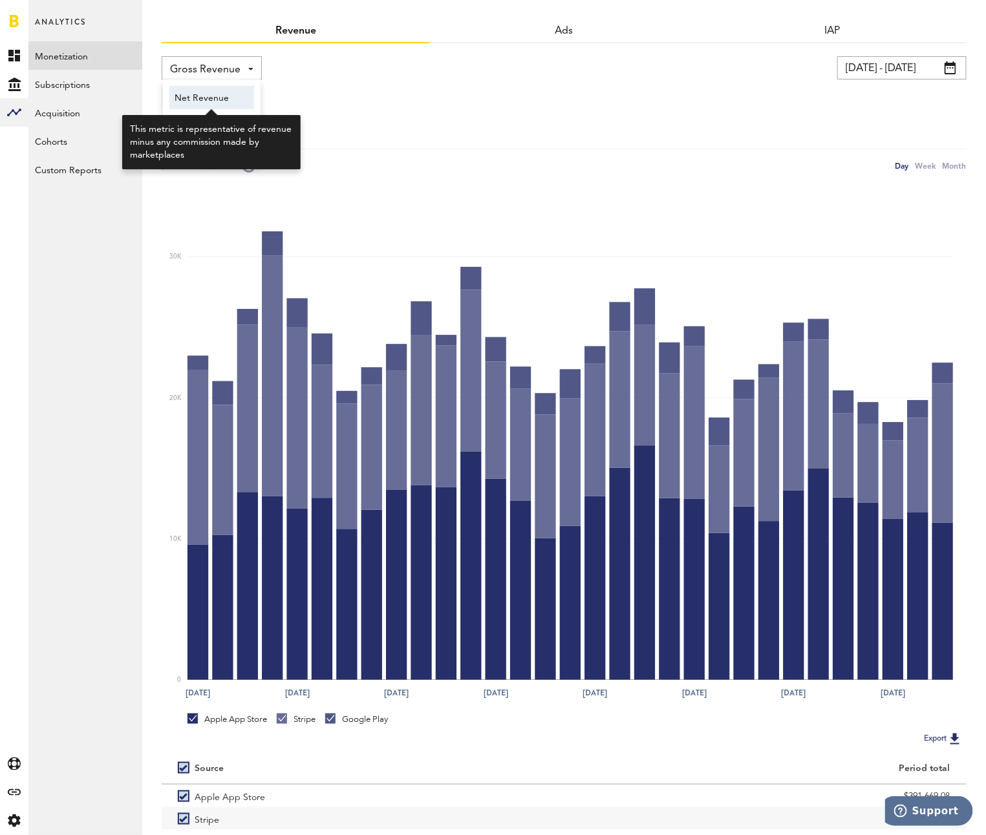
click at [198, 92] on span "Net Revenue" at bounding box center [212, 98] width 74 height 22
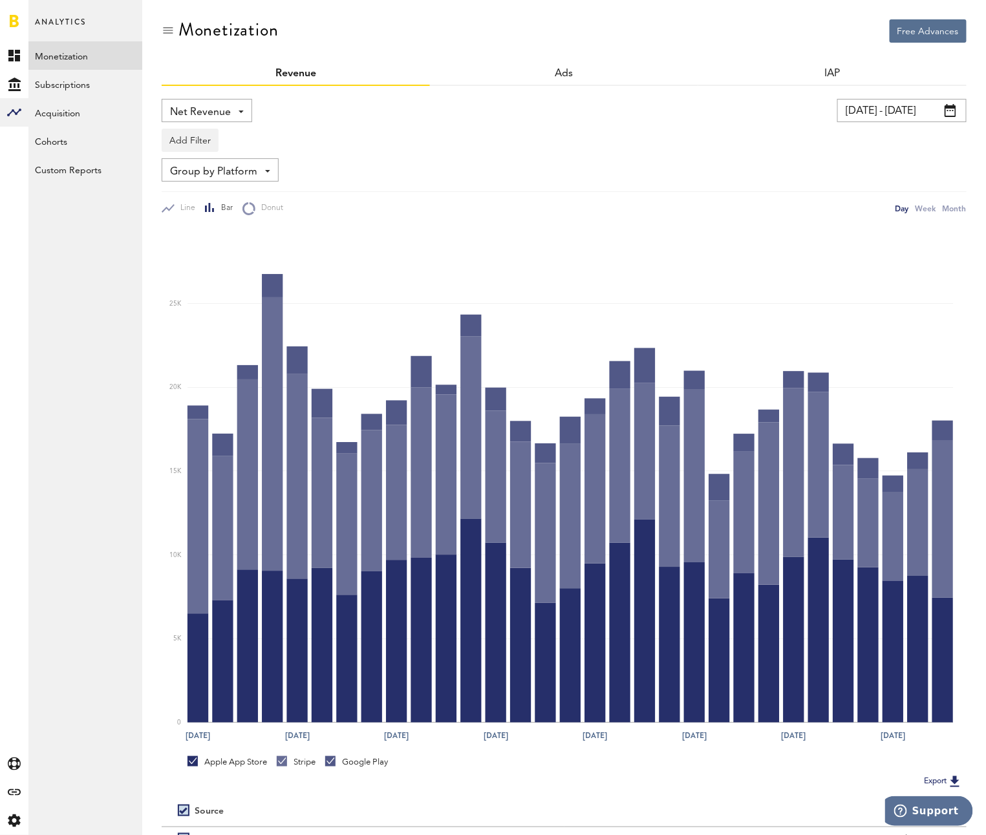
click at [220, 110] on span "Net Revenue" at bounding box center [200, 112] width 61 height 22
click at [107, 80] on link "Subscriptions" at bounding box center [85, 84] width 114 height 28
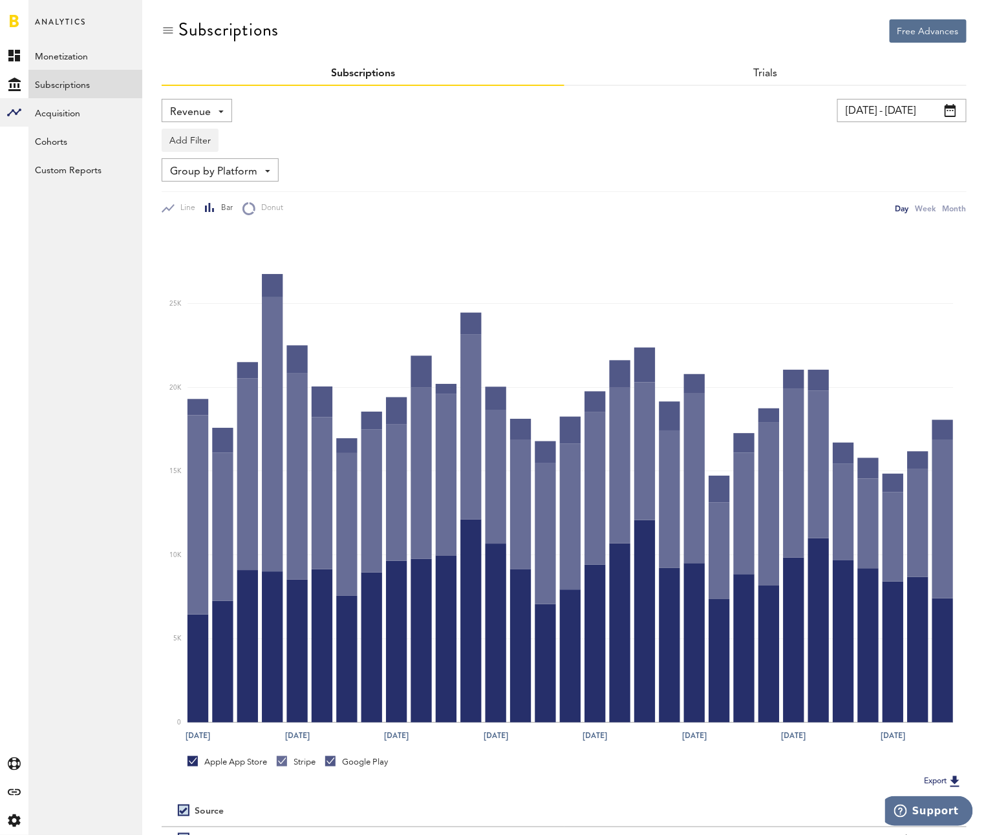
click at [220, 100] on div "Revenue Revenue MRR Actives Trial Status Billing Retries New Subscriptions Rene…" at bounding box center [197, 110] width 70 height 23
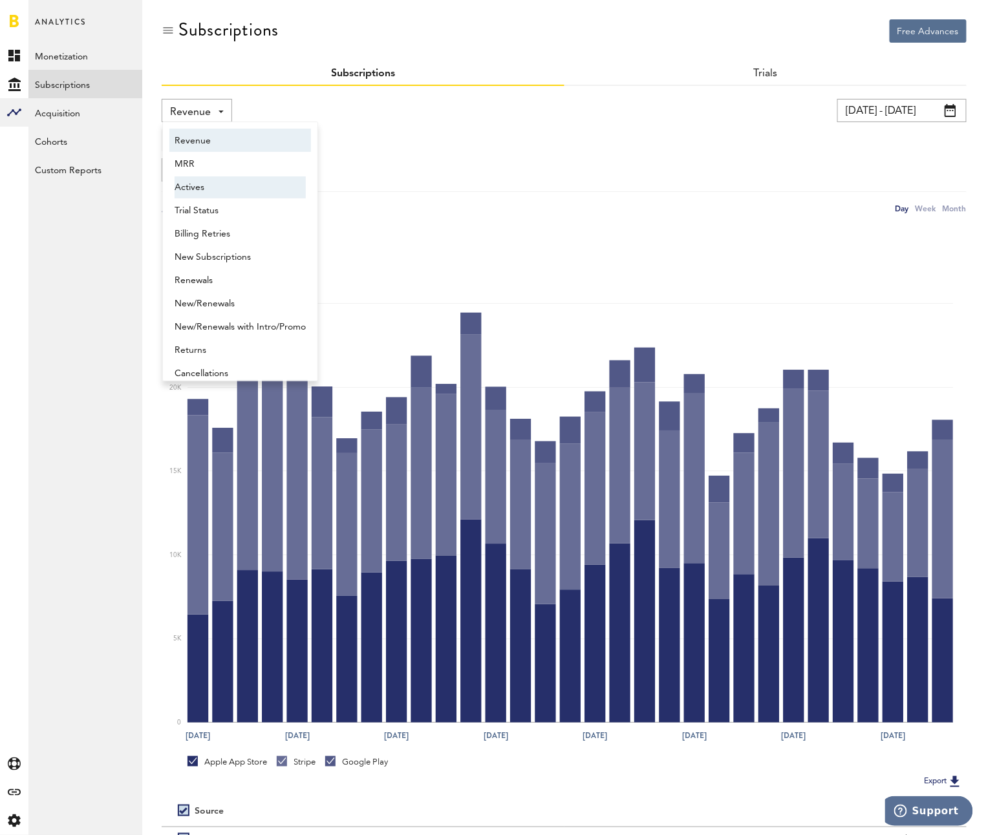
scroll to position [6, 0]
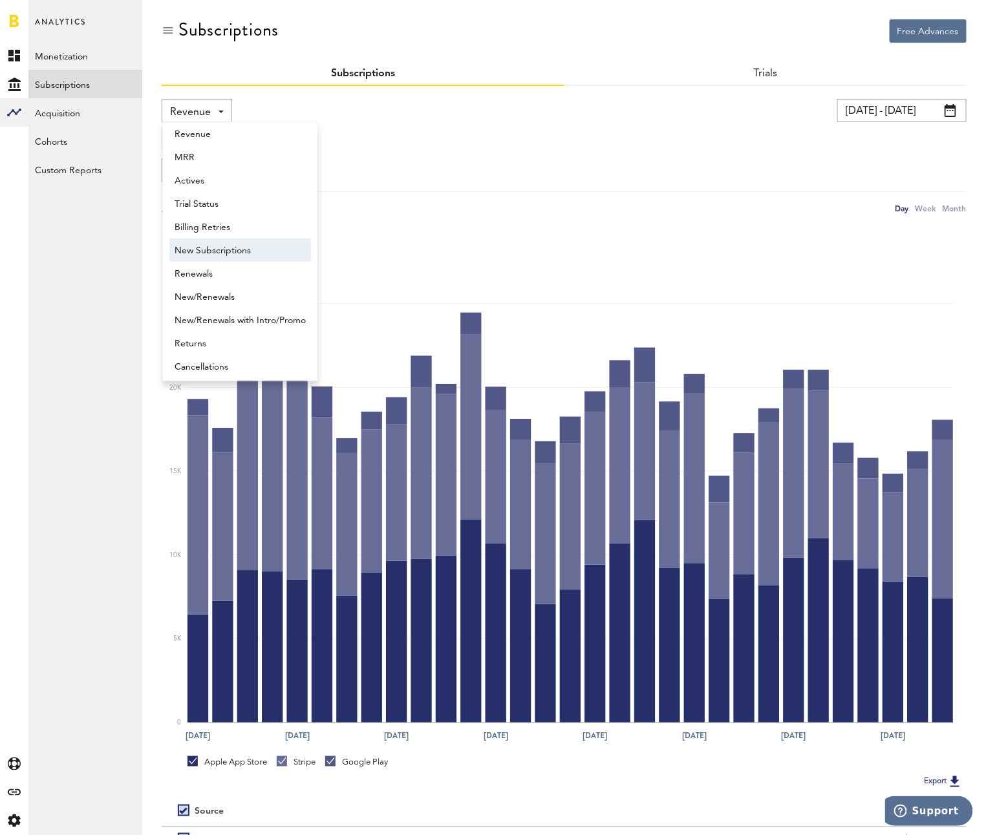
click at [245, 250] on span "New Subscriptions" at bounding box center [240, 251] width 131 height 22
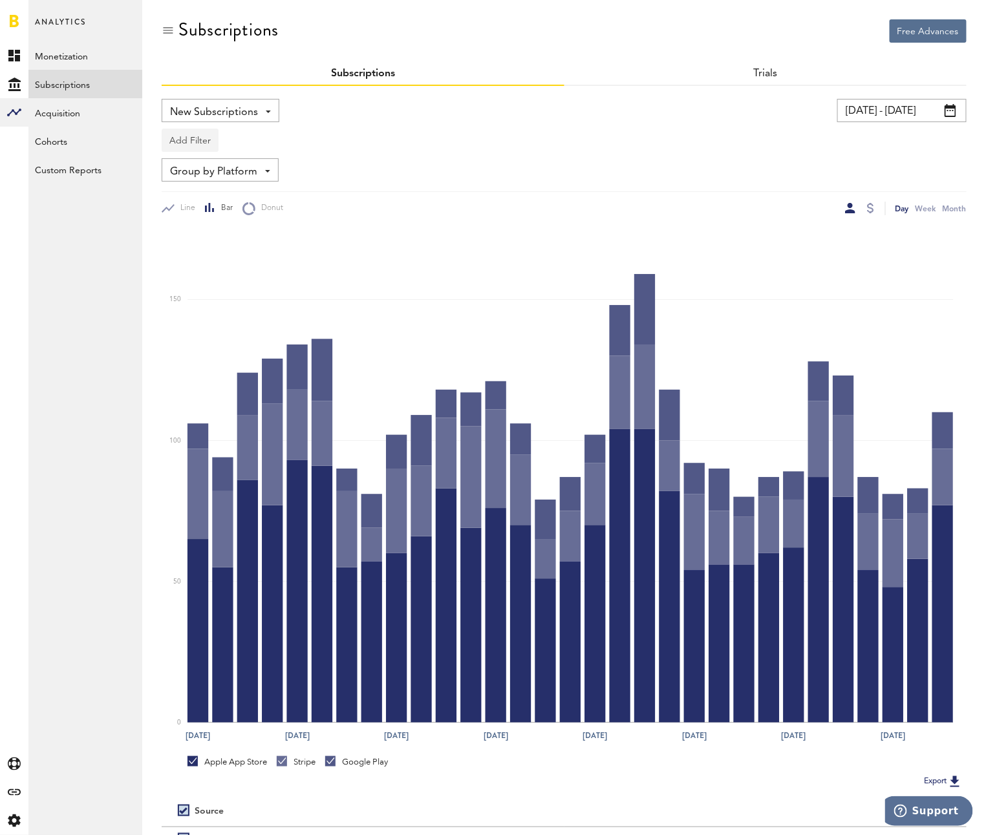
click at [199, 145] on button "Add Filter" at bounding box center [190, 140] width 57 height 23
click at [211, 171] on li "Platforms" at bounding box center [221, 173] width 105 height 23
click at [187, 139] on div "Platforms" at bounding box center [209, 142] width 56 height 22
click at [225, 189] on span "Google Play" at bounding box center [224, 195] width 99 height 22
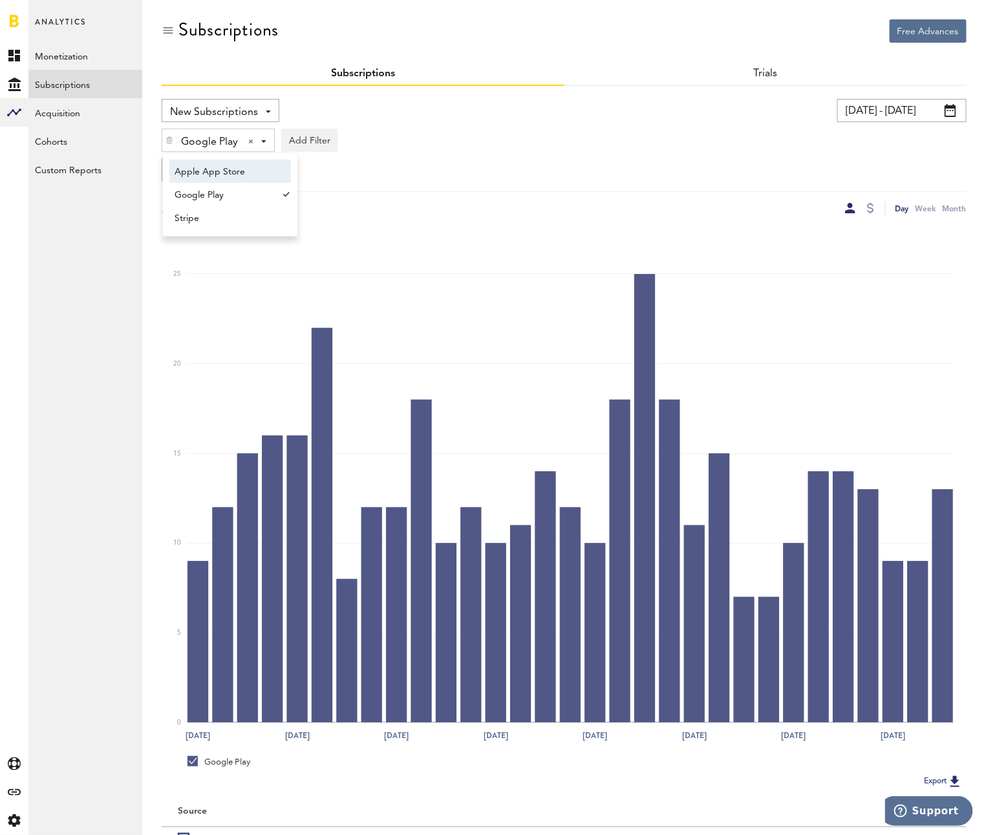
click at [175, 138] on div at bounding box center [169, 140] width 14 height 22
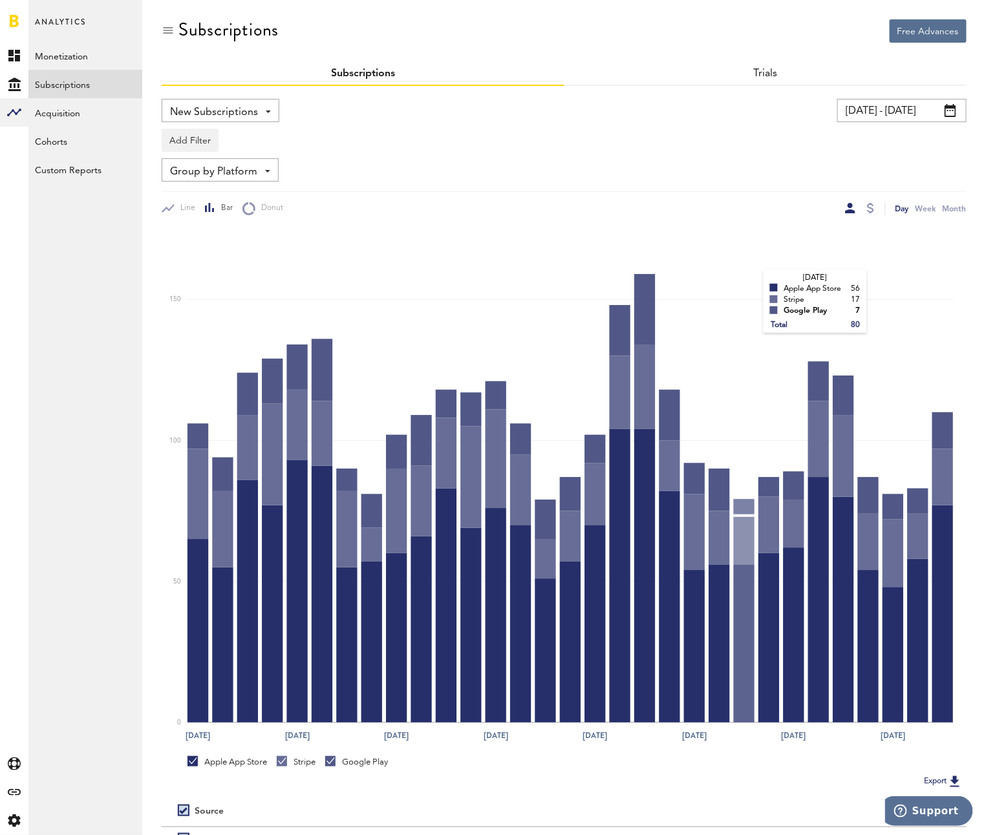
scroll to position [131, 0]
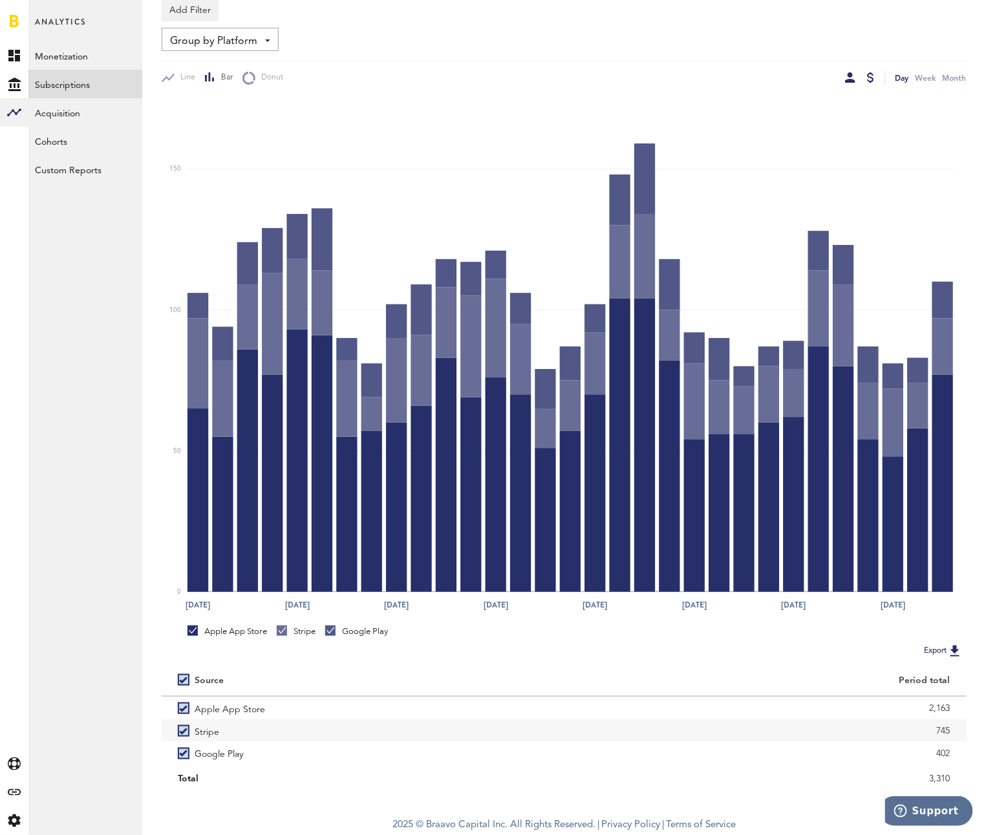
click at [870, 78] on div at bounding box center [870, 77] width 7 height 10
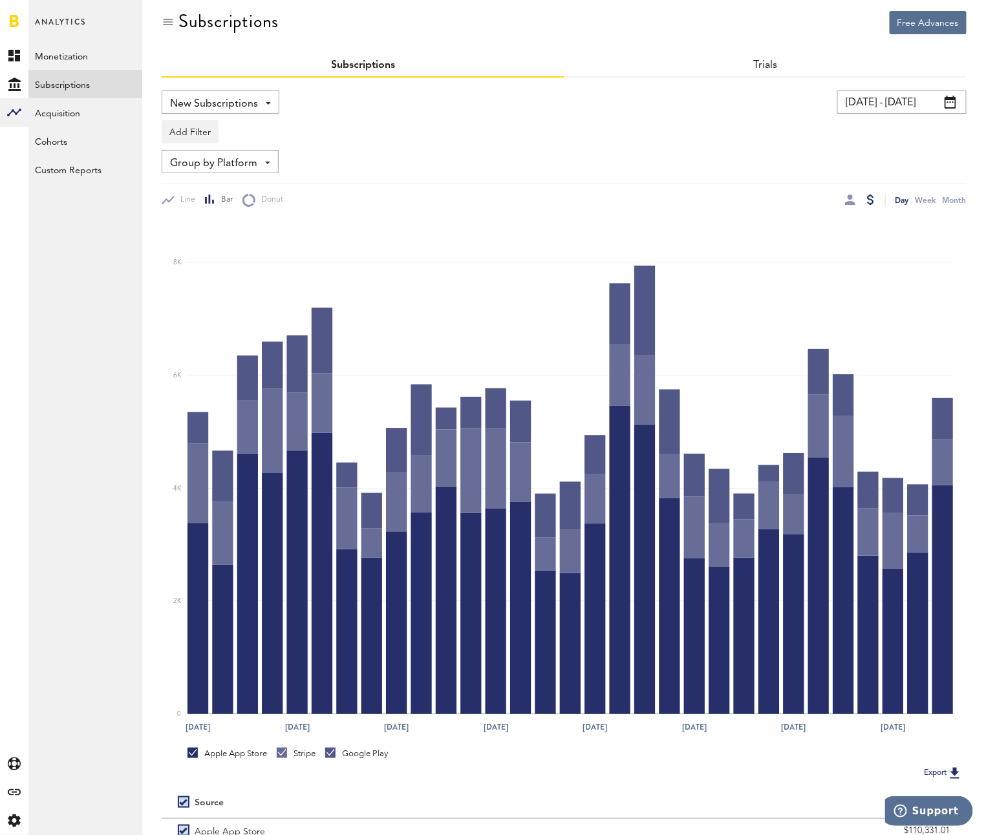
scroll to position [131, 0]
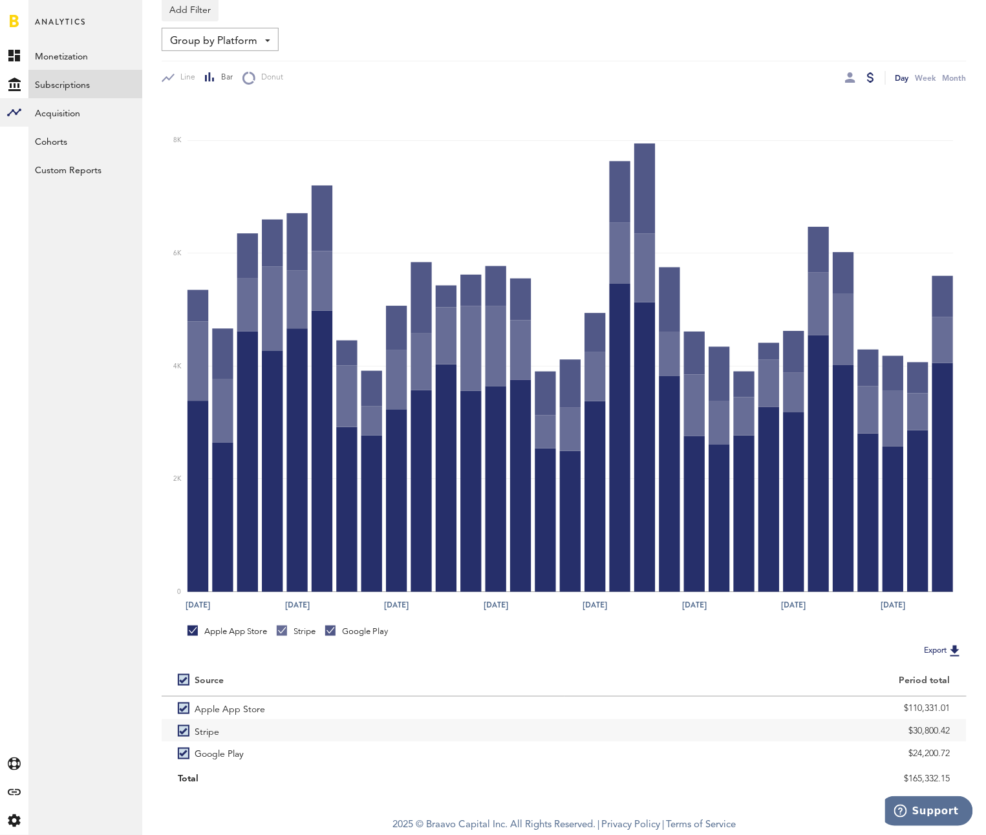
click at [856, 71] on div at bounding box center [860, 78] width 30 height 14
click at [853, 74] on div at bounding box center [850, 77] width 10 height 10
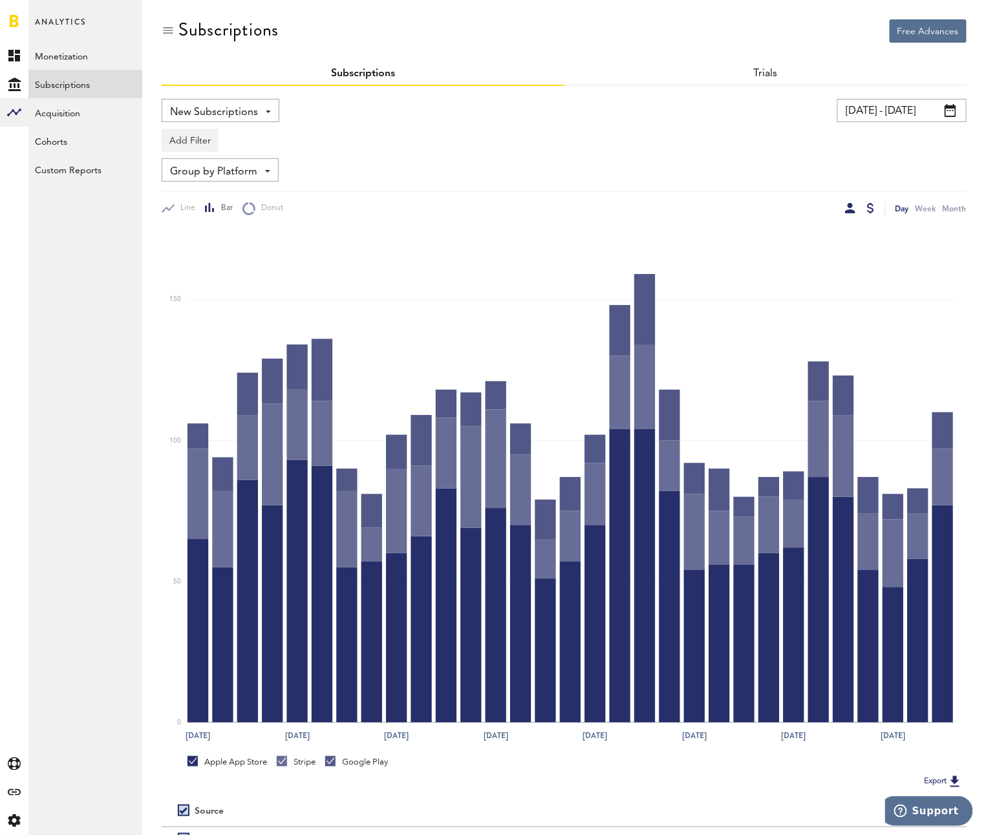
click at [867, 206] on div at bounding box center [870, 208] width 7 height 10
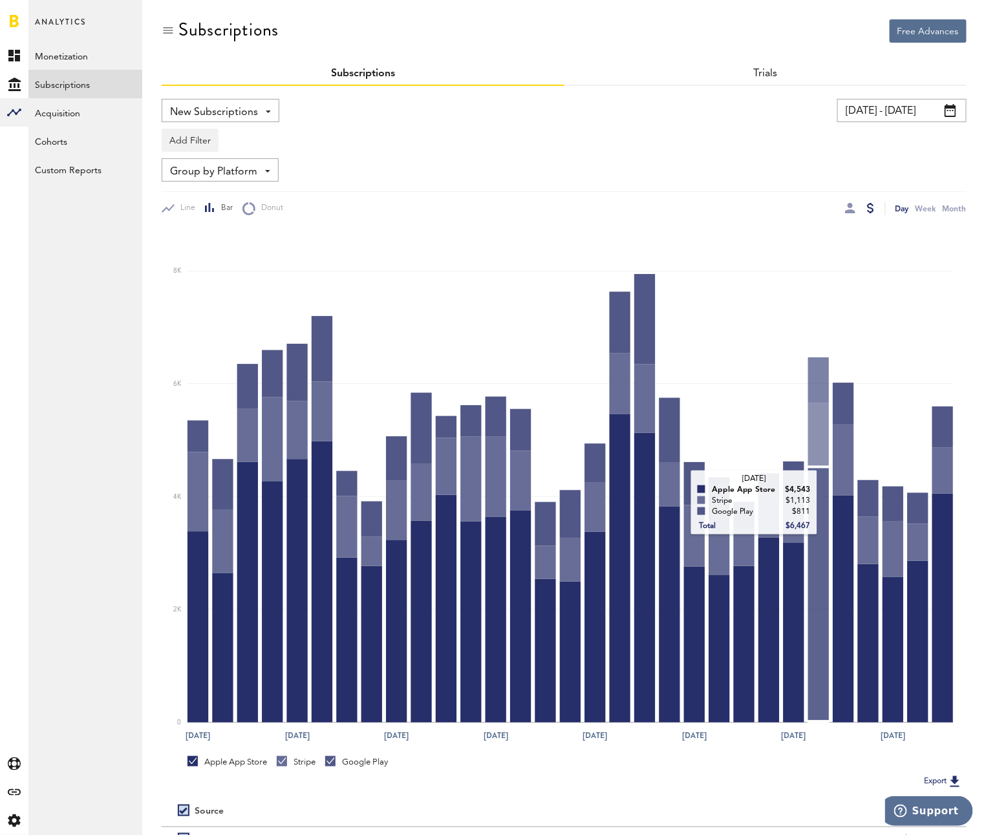
scroll to position [131, 0]
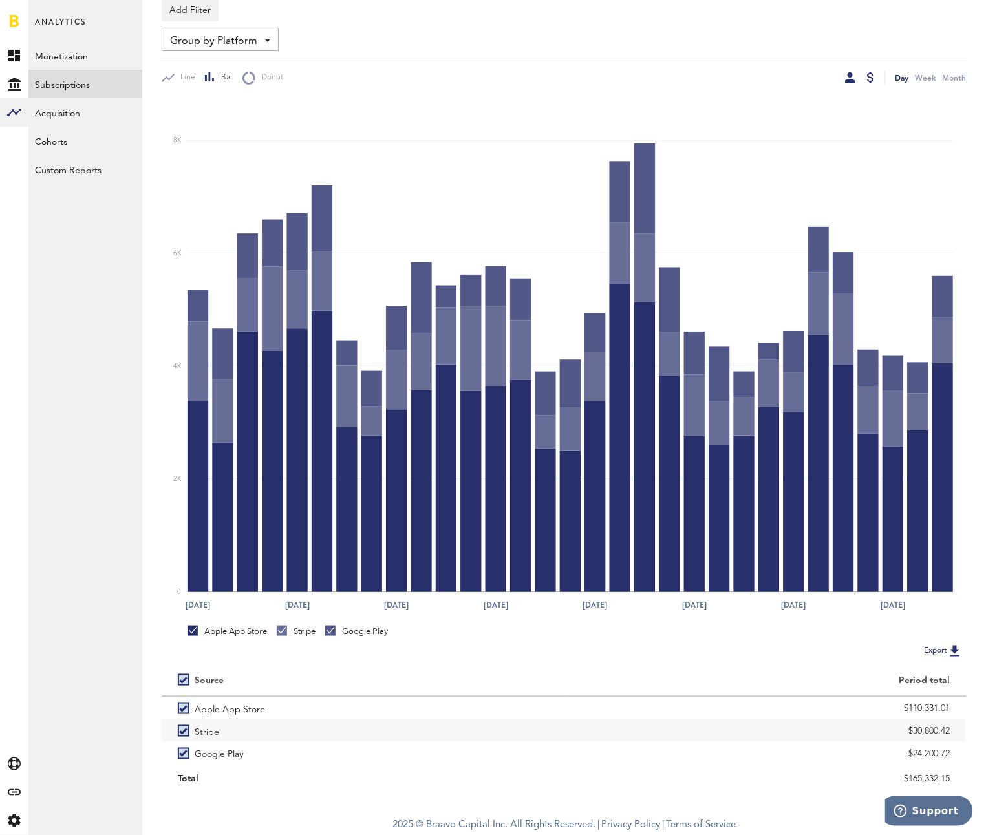
click at [848, 72] on div at bounding box center [850, 77] width 10 height 10
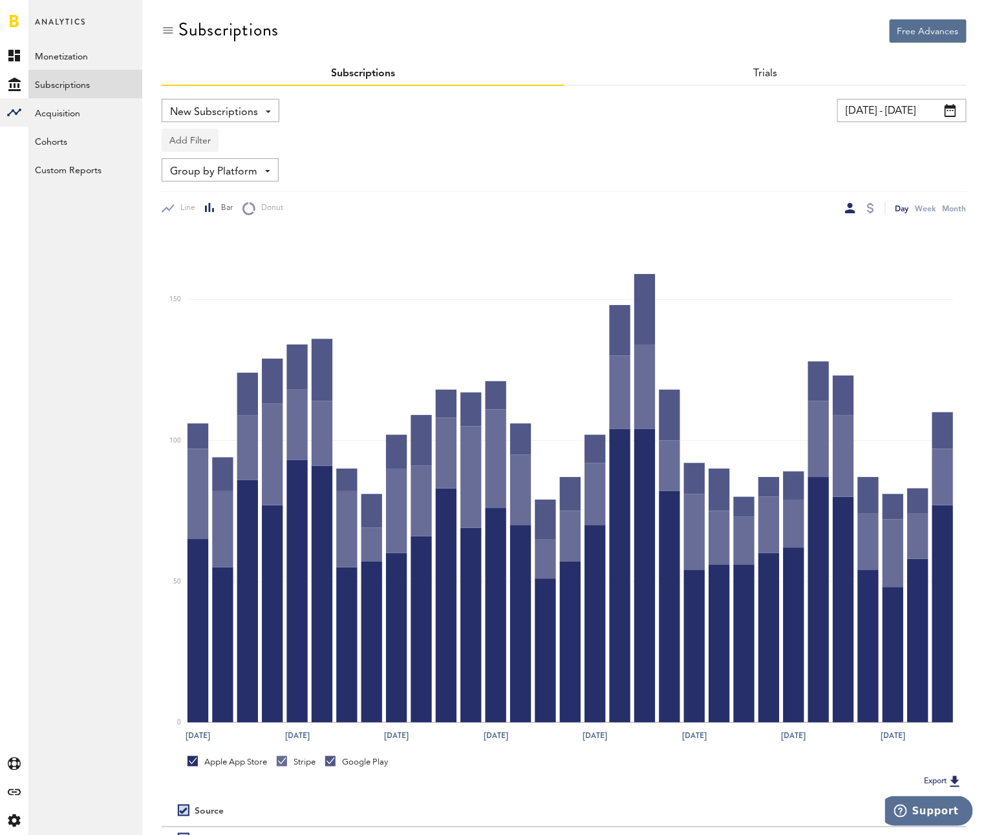
click at [188, 133] on button "Add Filter" at bounding box center [190, 140] width 57 height 23
click at [224, 233] on li "Subscription durations" at bounding box center [221, 243] width 105 height 23
click at [192, 135] on div "Subscription durations" at bounding box center [238, 142] width 114 height 22
click at [202, 164] on span "1 month" at bounding box center [224, 172] width 99 height 22
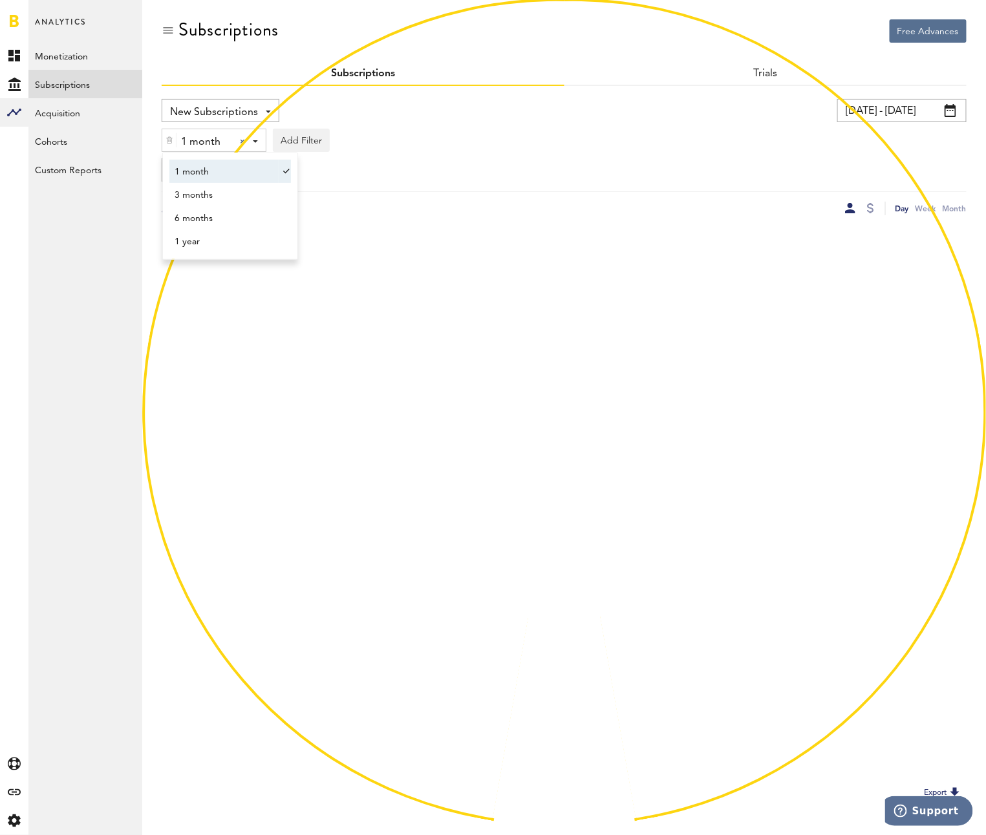
click at [200, 142] on span "1 month" at bounding box center [205, 142] width 48 height 22
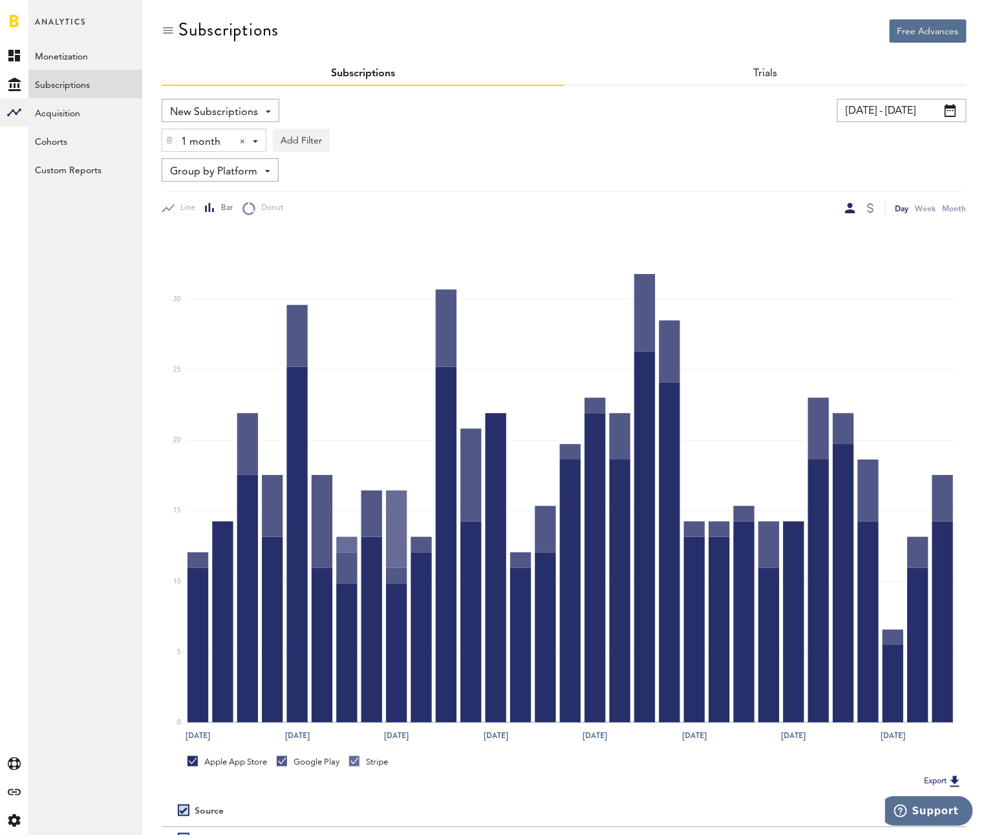
click at [200, 142] on span "1 month" at bounding box center [205, 142] width 48 height 22
click at [201, 235] on span "1 year" at bounding box center [224, 242] width 99 height 22
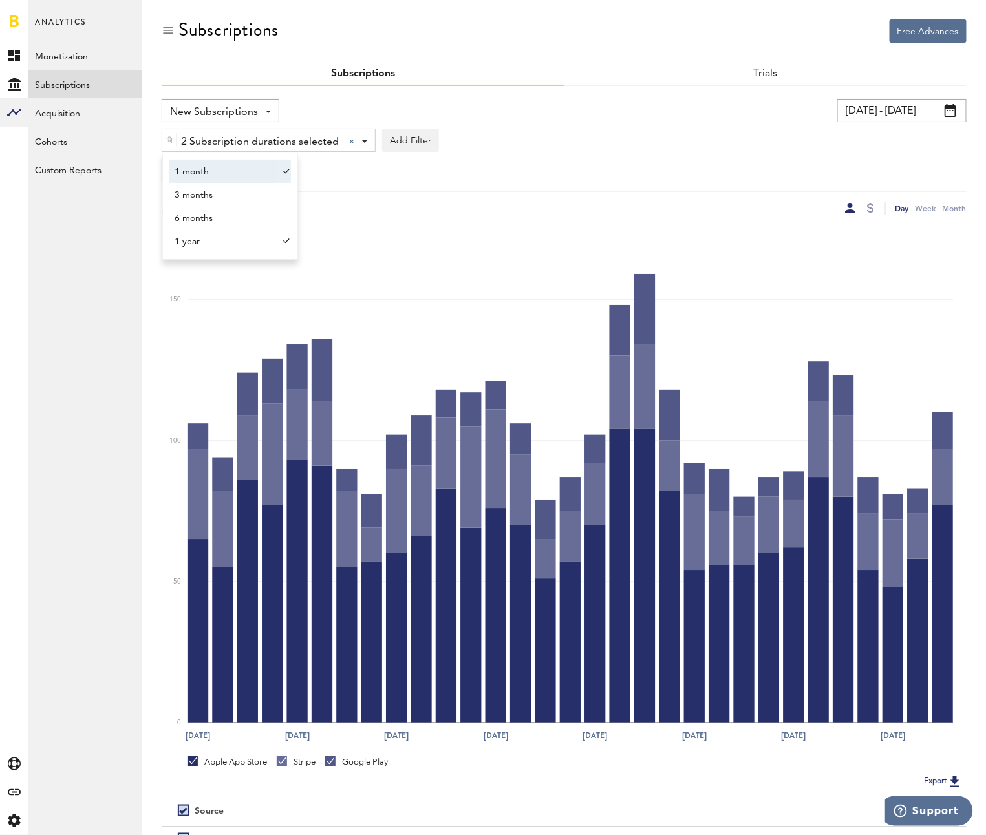
click at [191, 173] on span "1 month" at bounding box center [224, 172] width 99 height 22
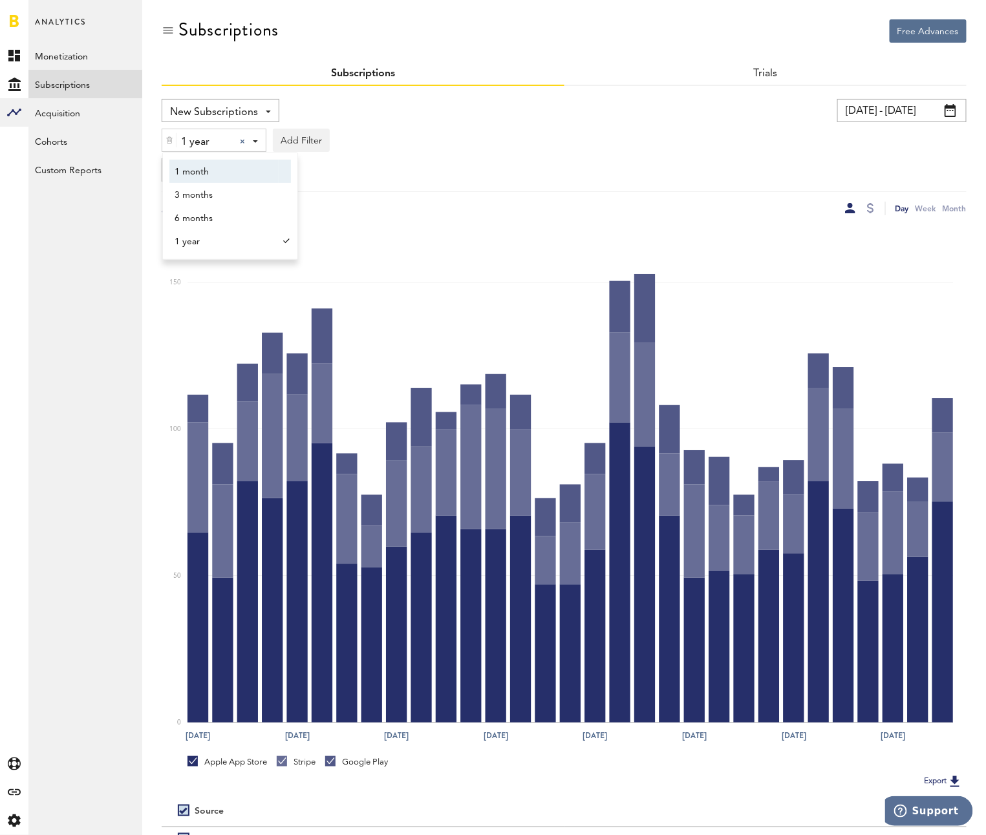
click at [540, 125] on div "1 year 1 year 1 month 3 months 6 months 1 year Add Filter Platforms Apps Subscr…" at bounding box center [564, 137] width 805 height 30
click at [199, 111] on span "New Subscriptions" at bounding box center [214, 112] width 88 height 22
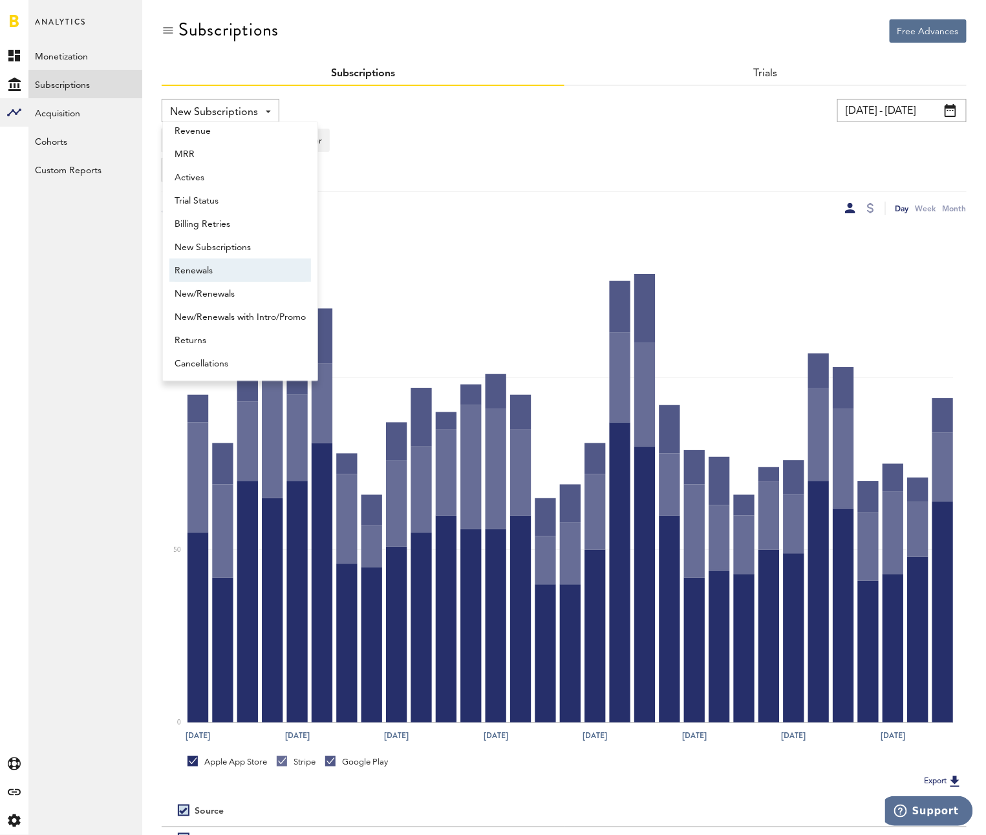
click at [207, 262] on span "Renewals" at bounding box center [240, 271] width 131 height 22
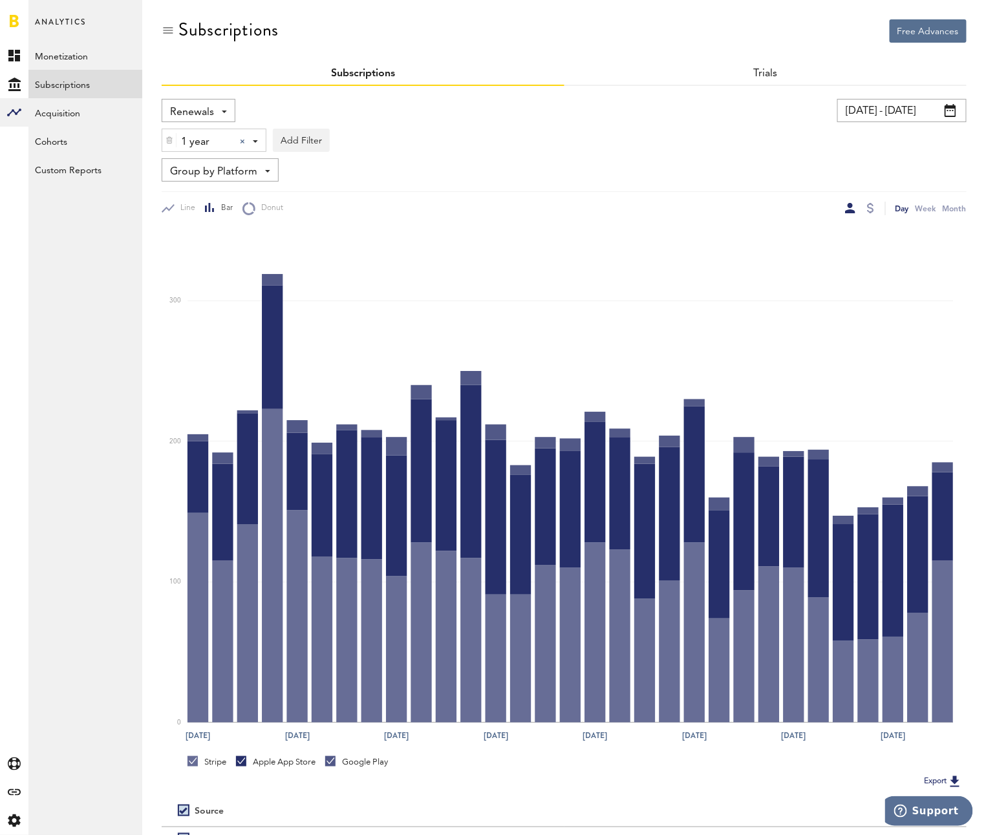
click at [166, 134] on div at bounding box center [169, 140] width 14 height 22
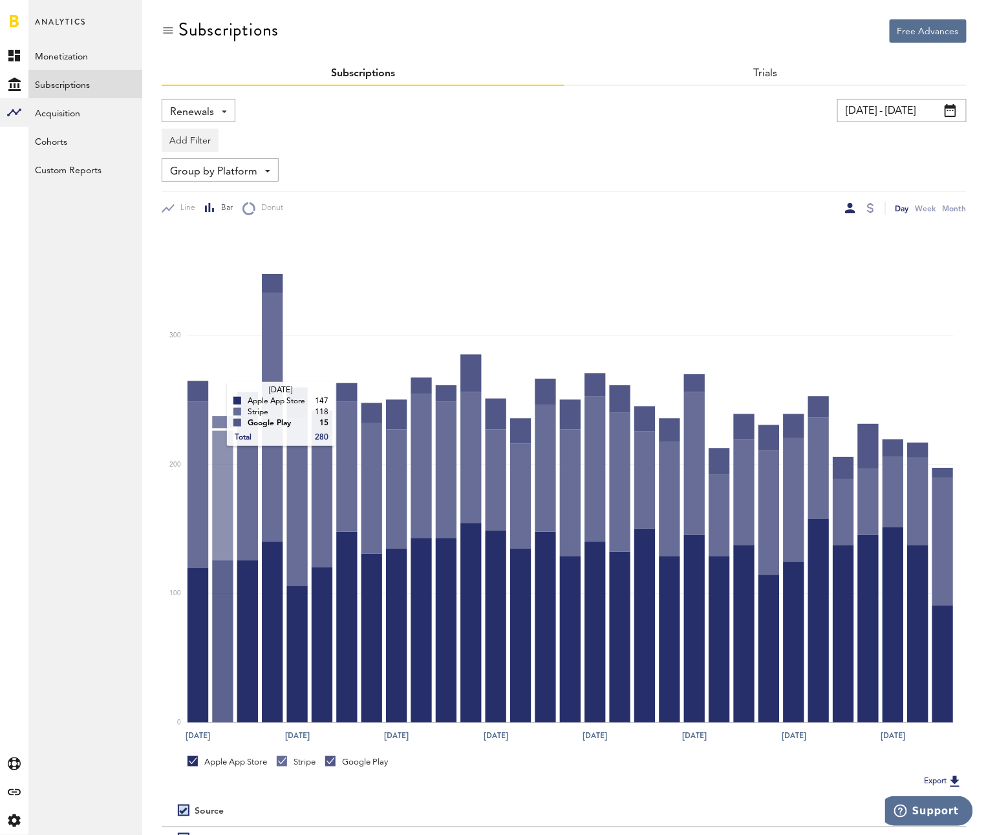
scroll to position [131, 0]
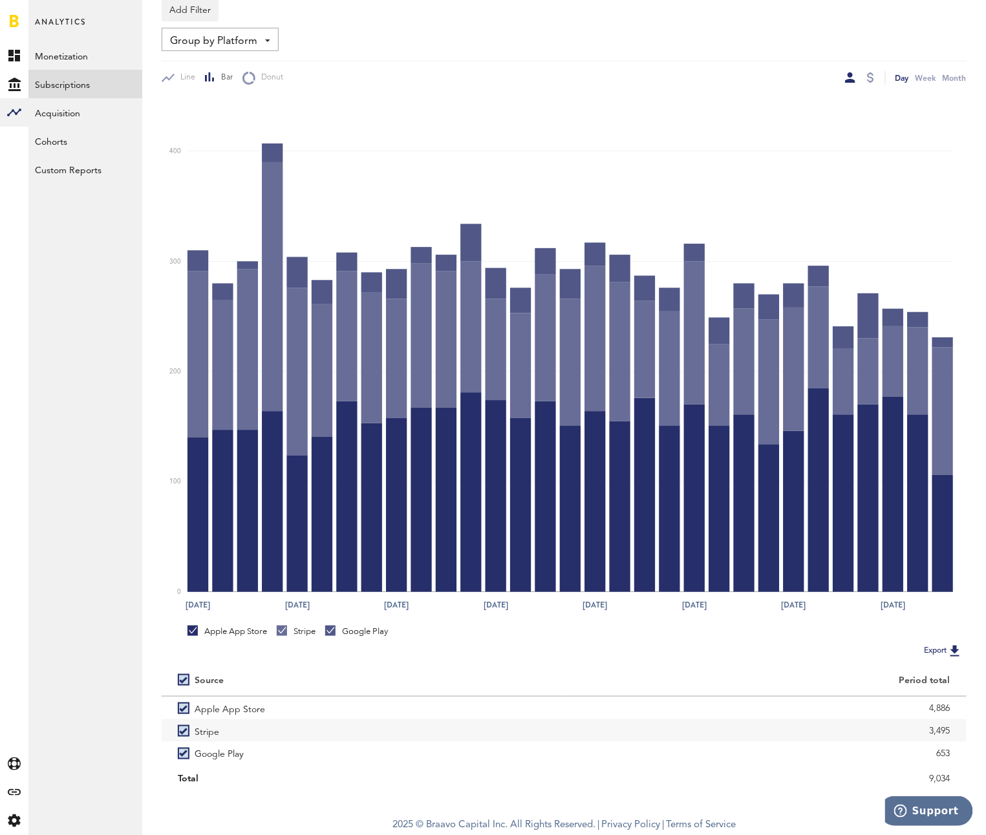
click at [865, 74] on div at bounding box center [870, 78] width 10 height 14
click at [871, 73] on div at bounding box center [870, 77] width 7 height 10
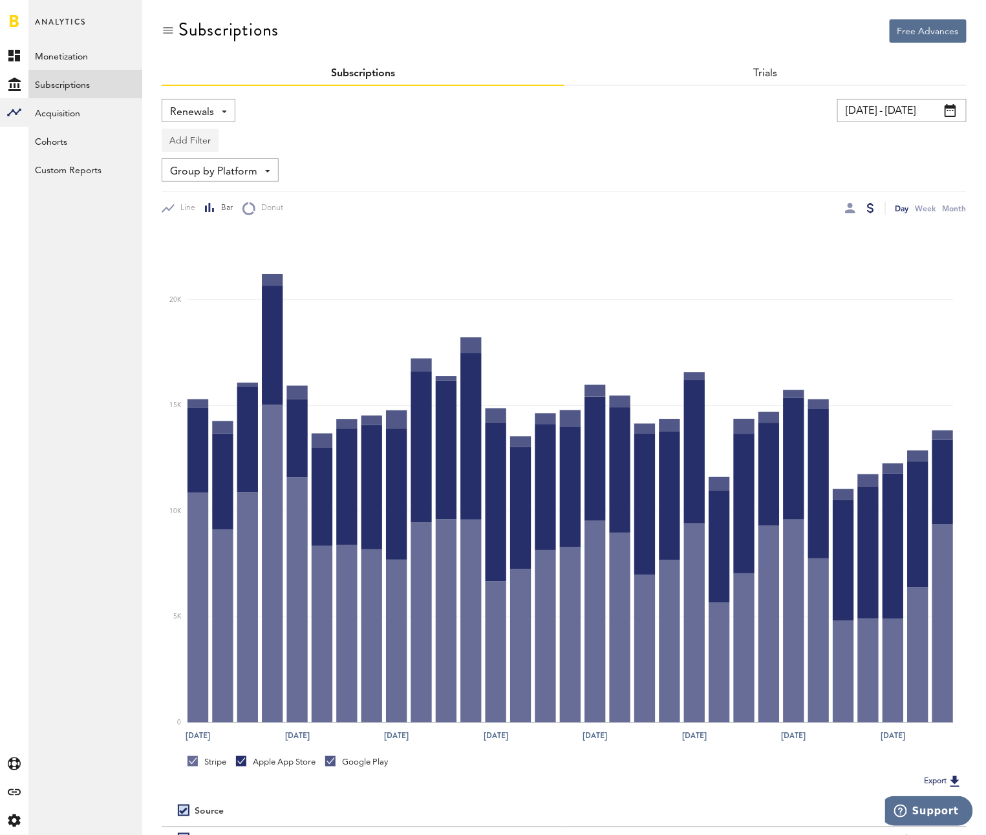
click at [197, 137] on button "Add Filter" at bounding box center [190, 140] width 57 height 23
click at [367, 116] on div "Renewals Revenue MRR Actives Trial Status Billing Retries New Subscriptions Ren…" at bounding box center [349, 110] width 375 height 23
click at [193, 139] on button "Add Filter" at bounding box center [190, 140] width 57 height 23
click at [223, 242] on li "Subscription durations" at bounding box center [221, 243] width 105 height 23
click at [204, 142] on div "Subscription durations" at bounding box center [238, 142] width 114 height 22
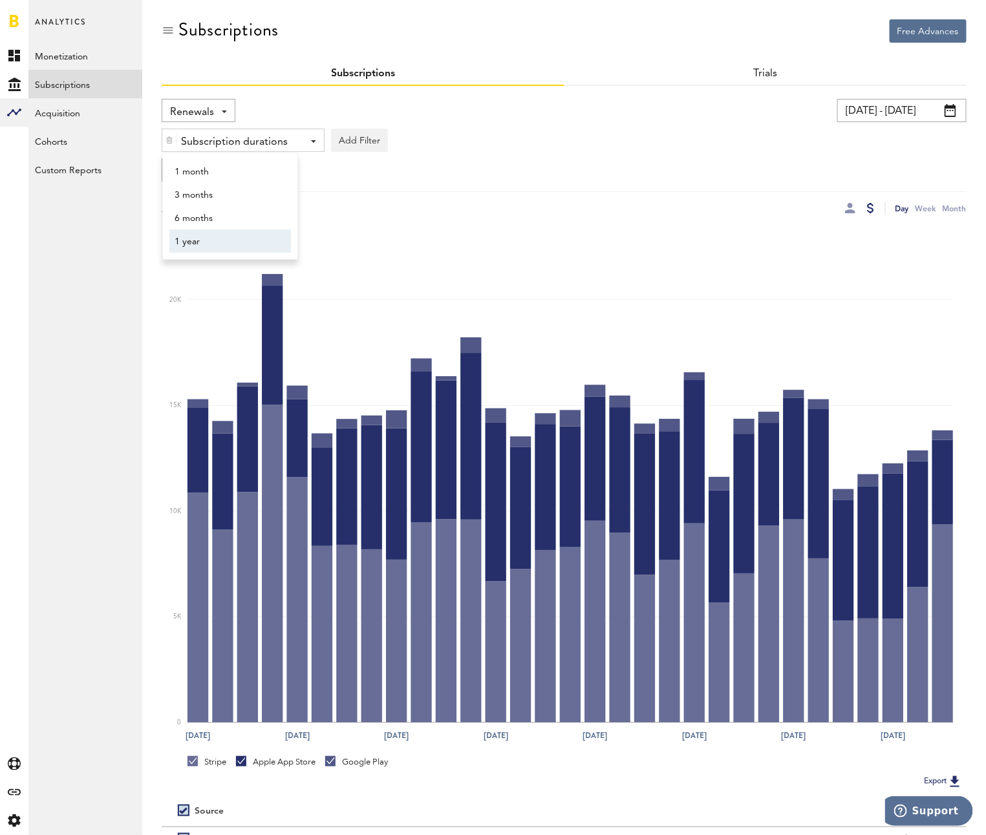
click at [206, 239] on span "1 year" at bounding box center [224, 242] width 99 height 22
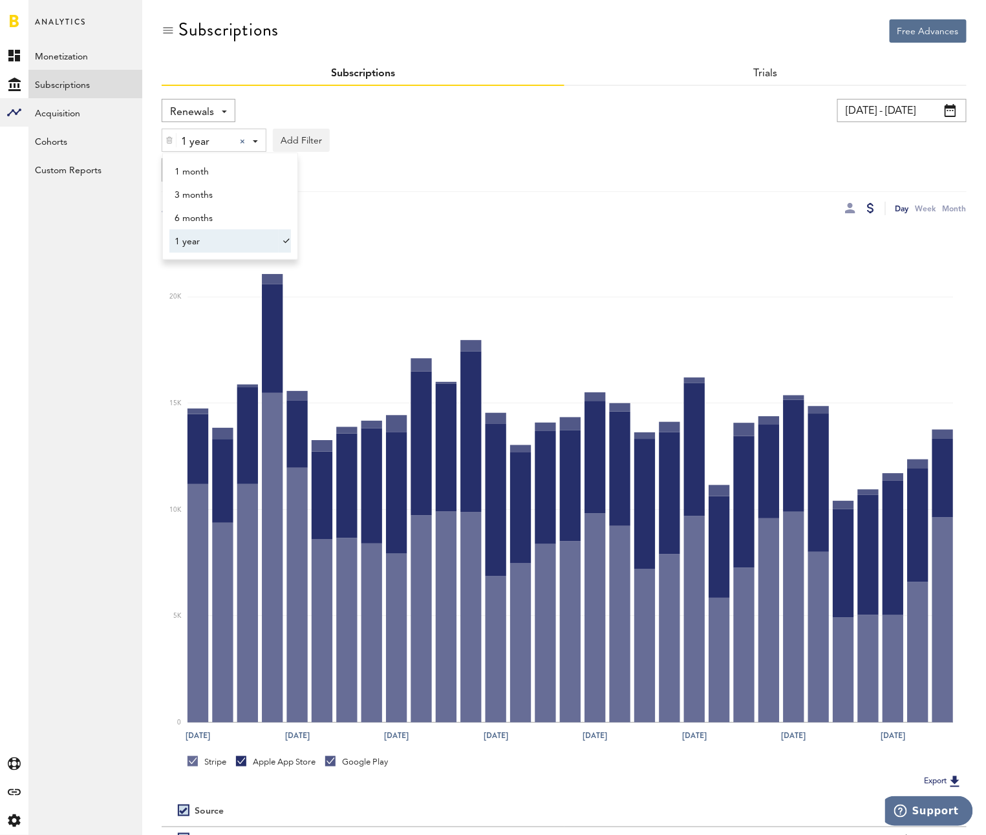
click at [560, 158] on div "Group by Platform Group by Platform Group by App Group by Subscription Group by…" at bounding box center [564, 169] width 805 height 23
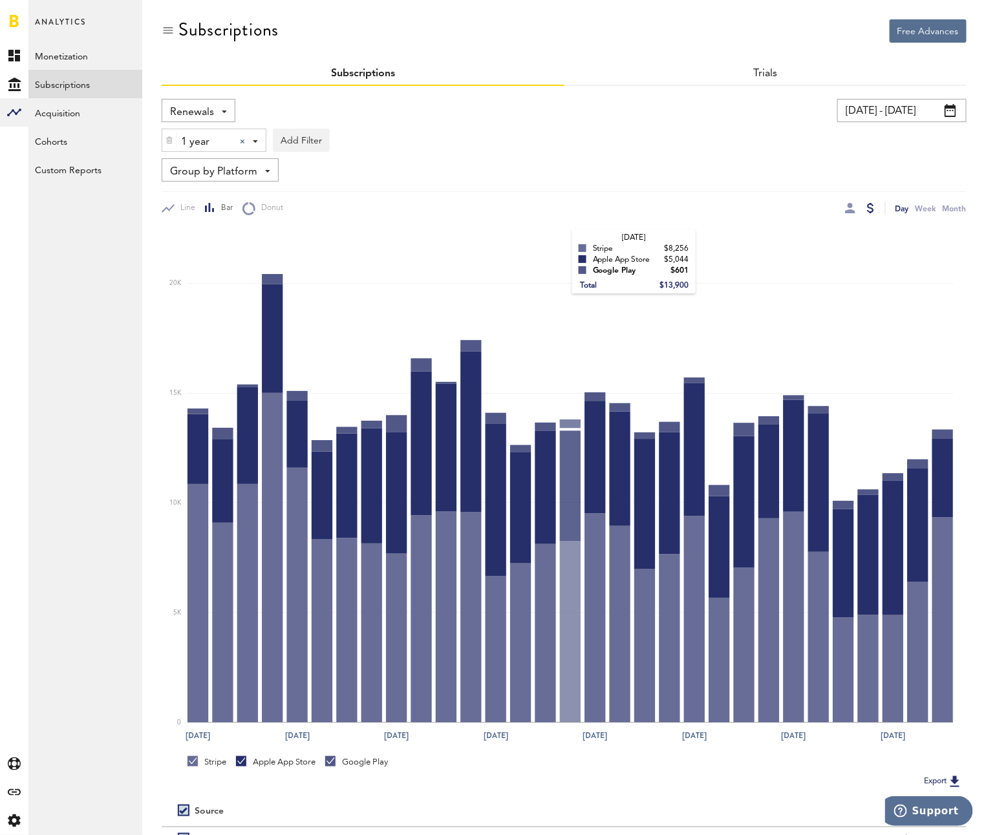
scroll to position [131, 0]
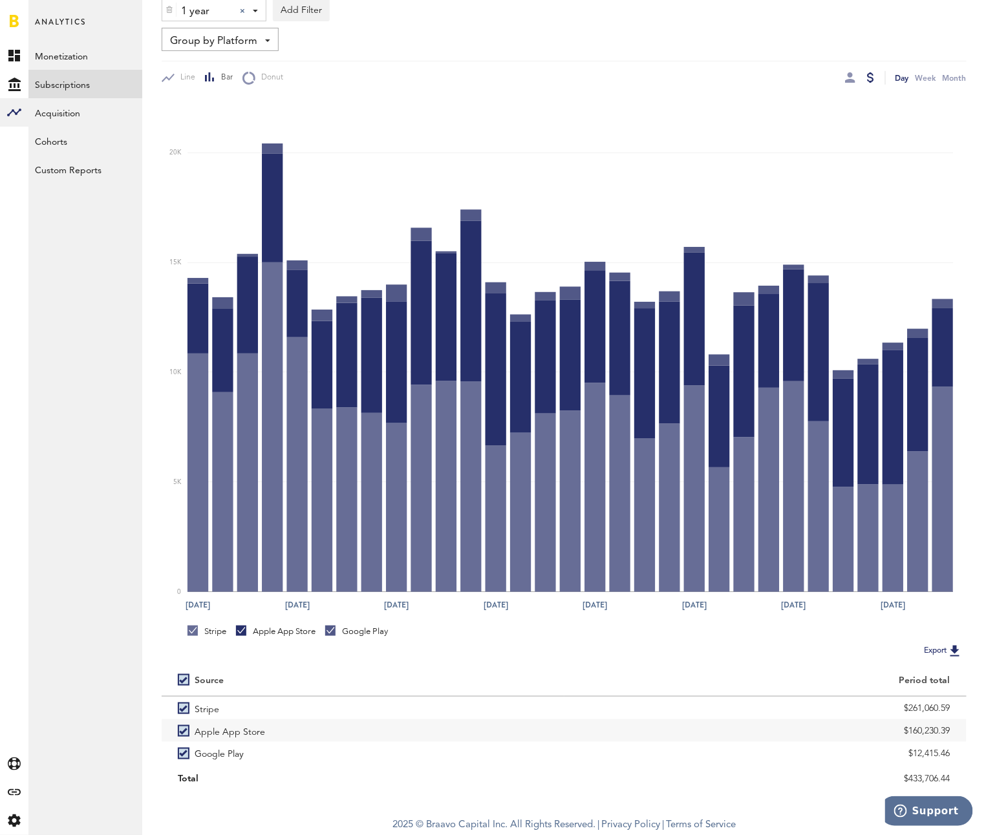
click at [844, 78] on div "Day Week Month" at bounding box center [765, 78] width 403 height 14
click at [845, 76] on div at bounding box center [850, 77] width 10 height 10
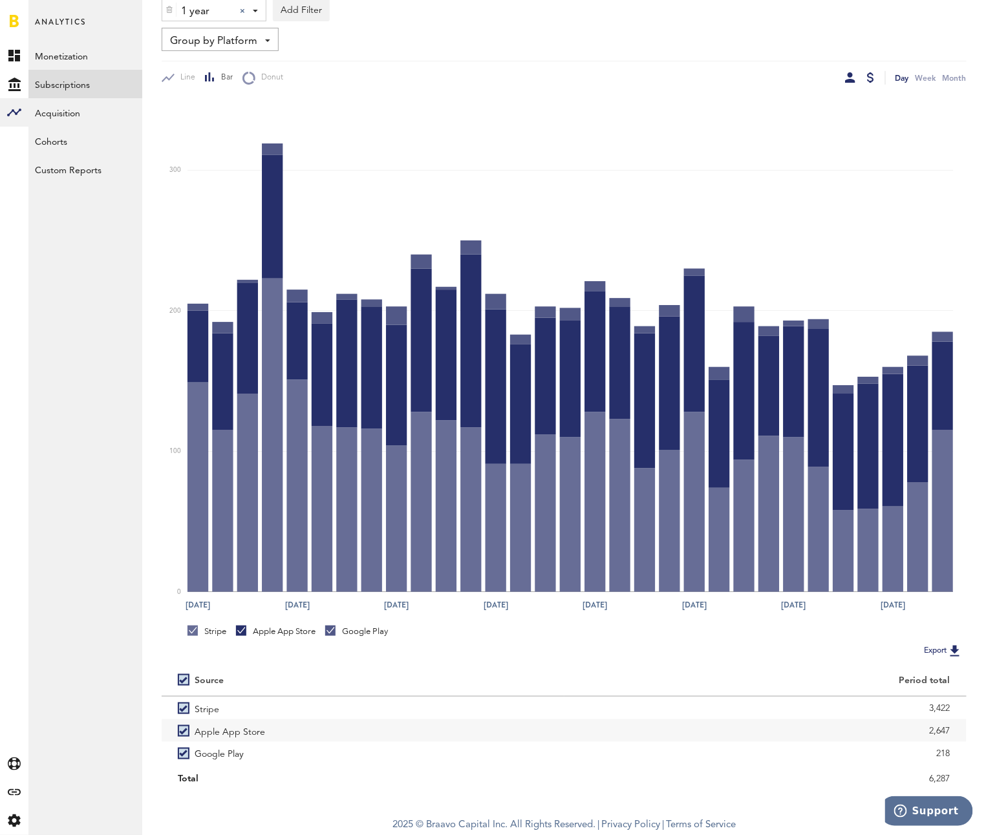
click at [873, 76] on div at bounding box center [870, 77] width 7 height 10
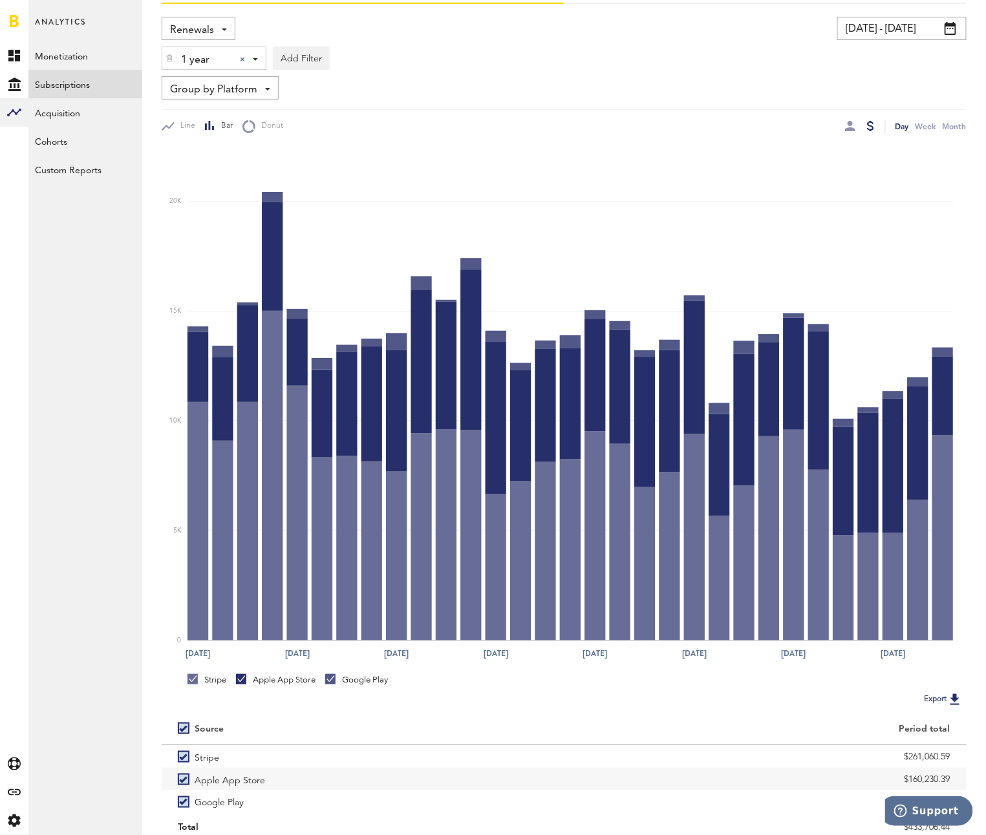
scroll to position [131, 0]
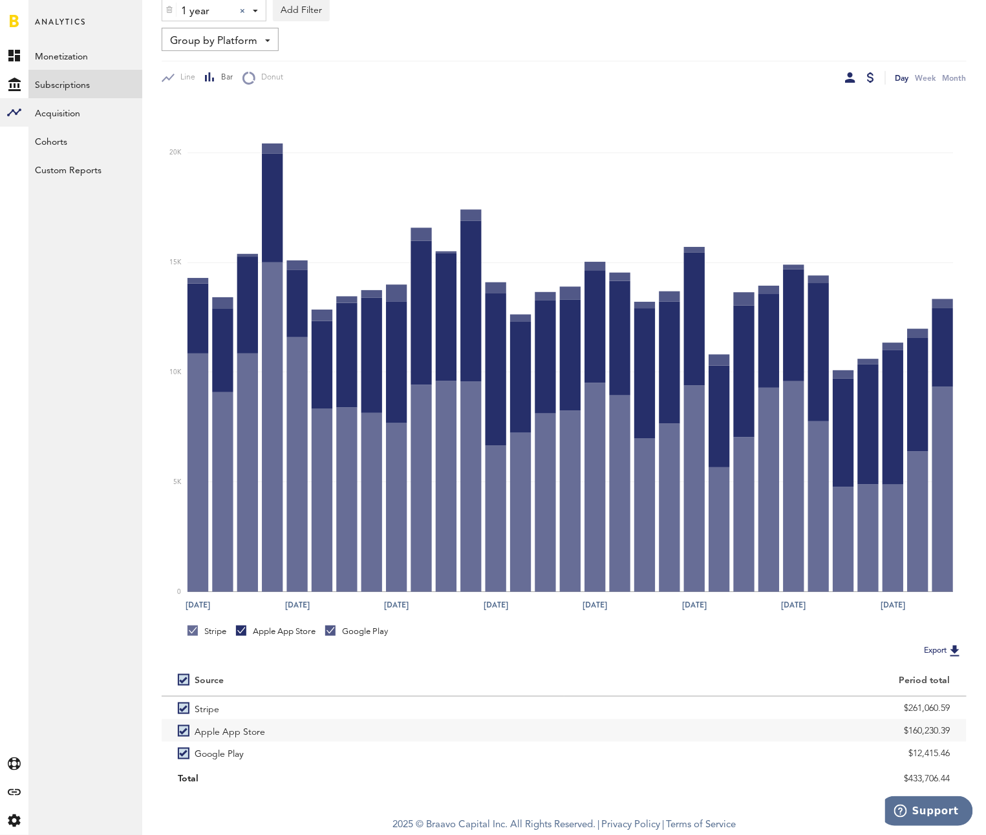
click at [849, 76] on div at bounding box center [850, 77] width 10 height 10
